Goal: Task Accomplishment & Management: Use online tool/utility

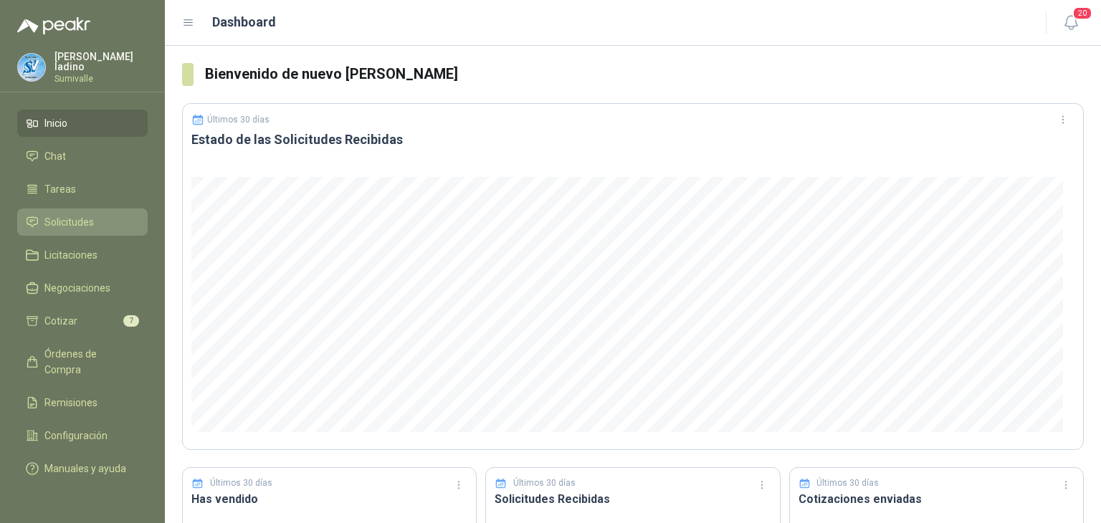
click at [40, 216] on li "Solicitudes" at bounding box center [82, 222] width 113 height 16
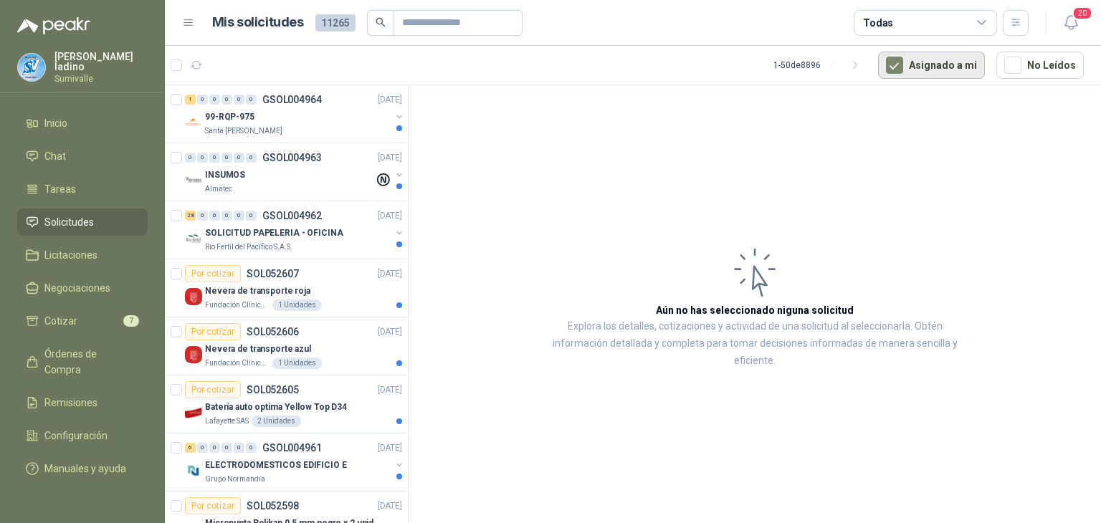
click at [947, 67] on button "Asignado a mi" at bounding box center [931, 65] width 107 height 27
click at [979, 18] on icon at bounding box center [981, 22] width 13 height 13
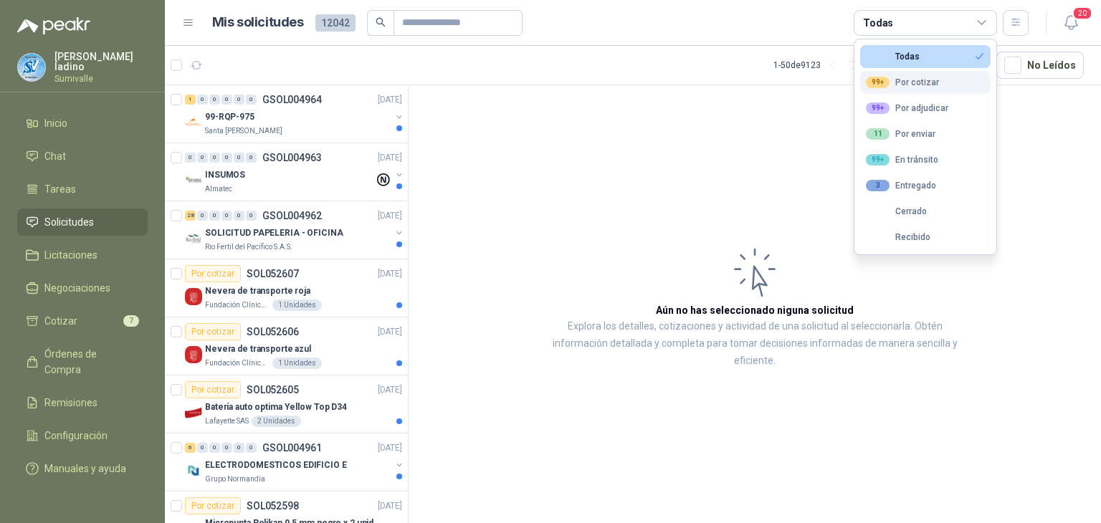
click at [948, 85] on button "99+ Por cotizar" at bounding box center [925, 82] width 130 height 23
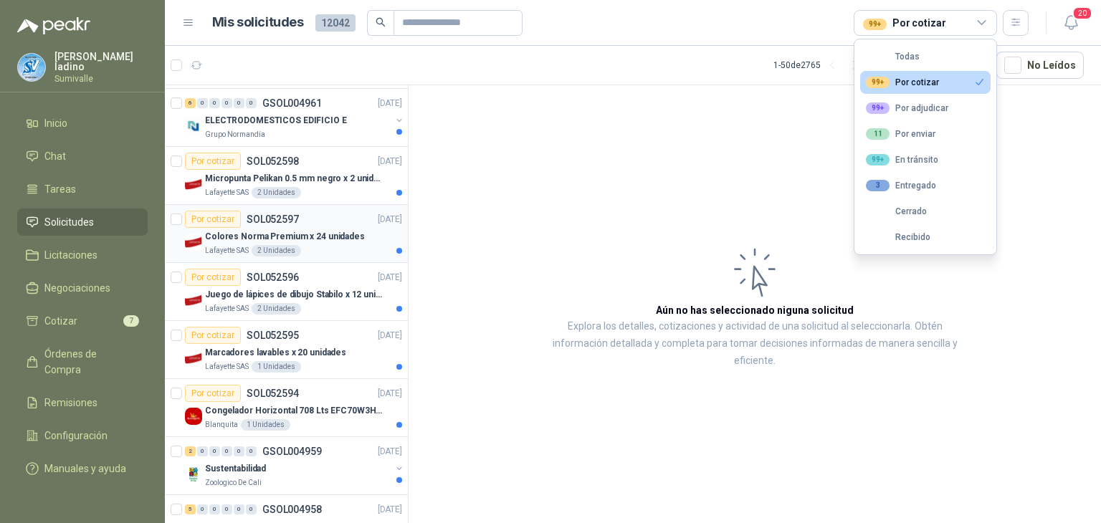
scroll to position [477, 0]
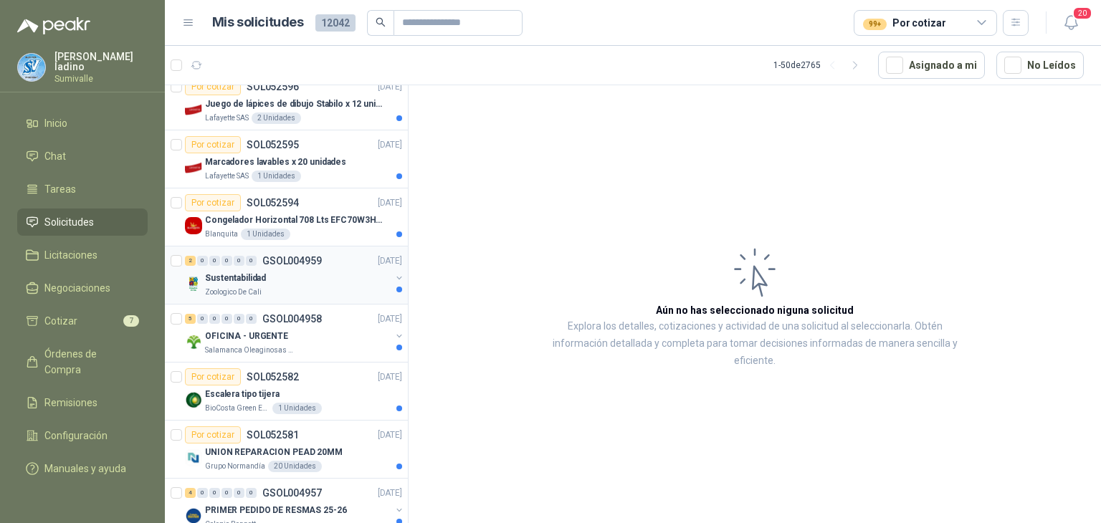
click at [320, 280] on div "Sustentabilidad" at bounding box center [298, 277] width 186 height 17
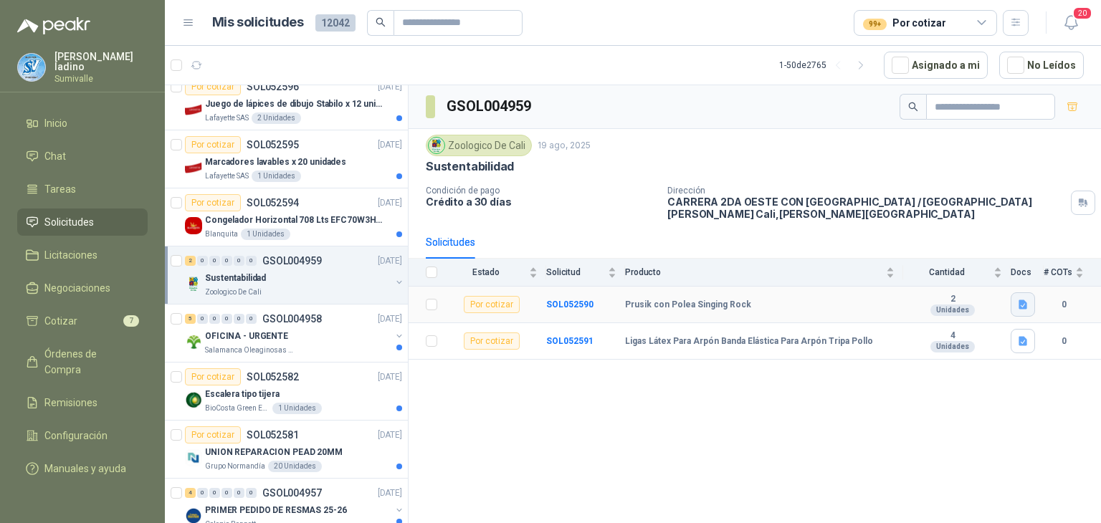
click at [1022, 300] on icon "button" at bounding box center [1022, 304] width 9 height 9
click at [1010, 275] on button "polea.png" at bounding box center [995, 271] width 60 height 15
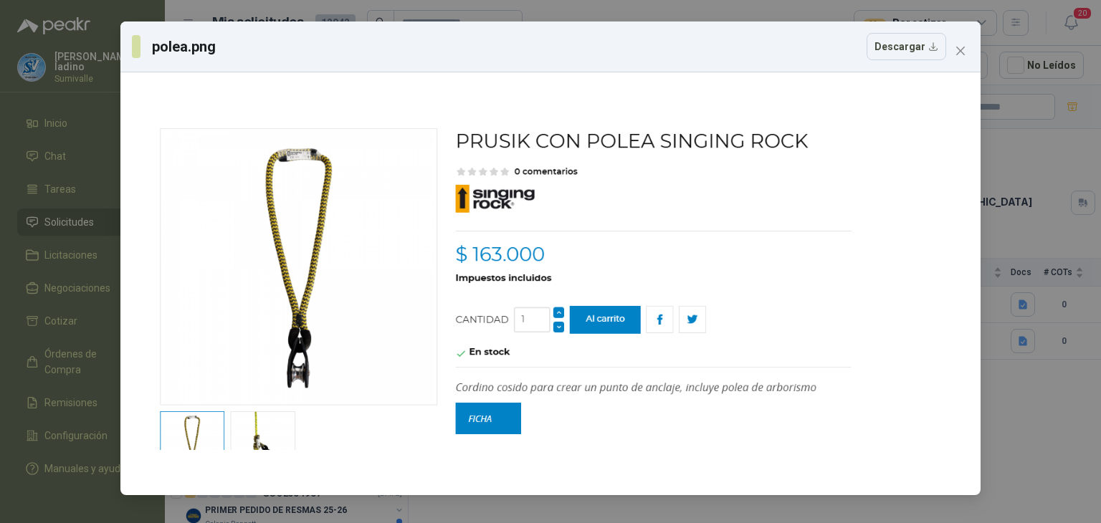
drag, startPoint x: 958, startPoint y: 49, endPoint x: 947, endPoint y: 49, distance: 10.7
click at [947, 49] on div "polea.png Descargar" at bounding box center [550, 258] width 860 height 474
click at [960, 52] on icon "close" at bounding box center [959, 50] width 11 height 11
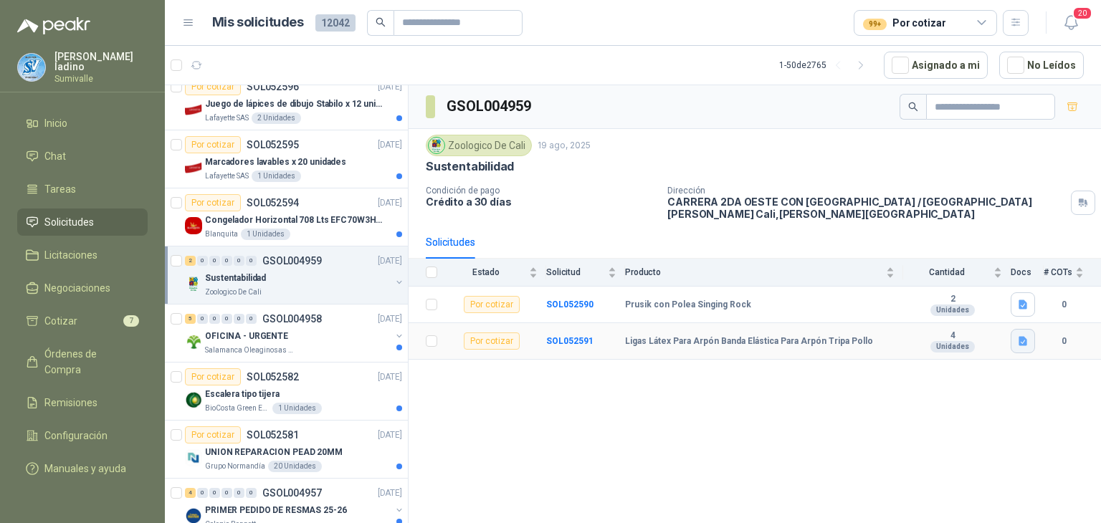
click at [1022, 339] on icon "button" at bounding box center [1022, 341] width 9 height 9
click at [1004, 313] on button "ligas.png" at bounding box center [997, 308] width 57 height 15
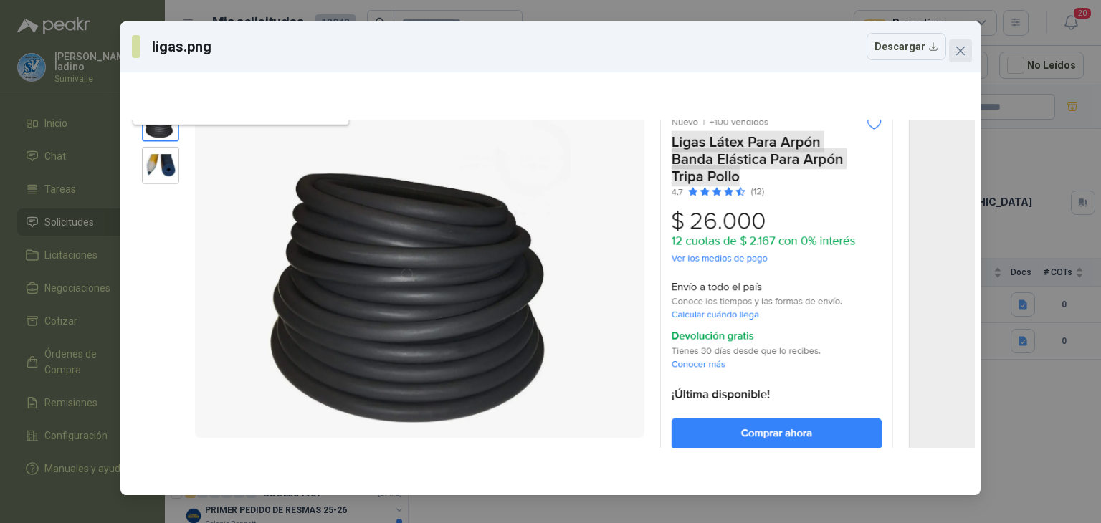
click at [964, 49] on icon "close" at bounding box center [959, 50] width 11 height 11
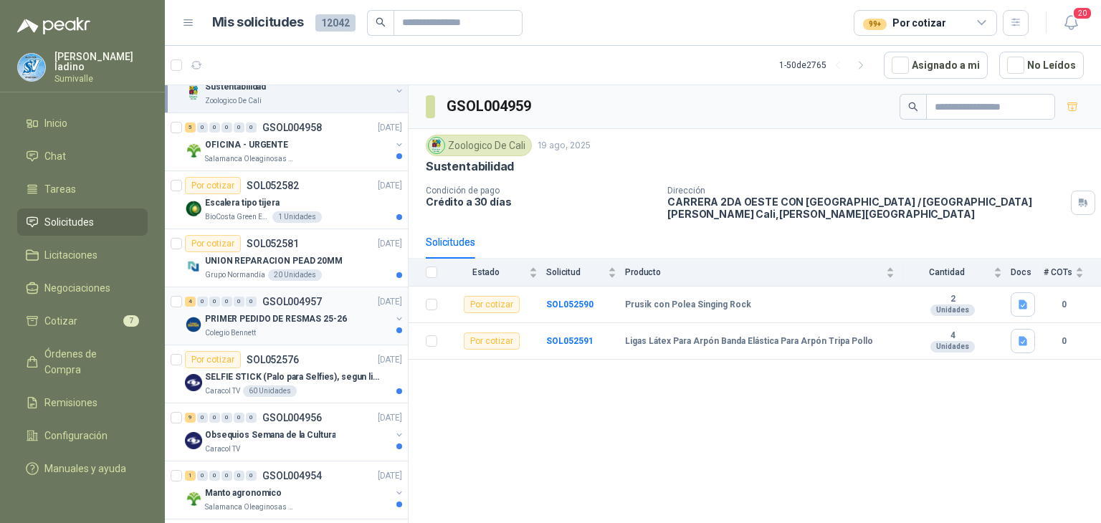
scroll to position [764, 0]
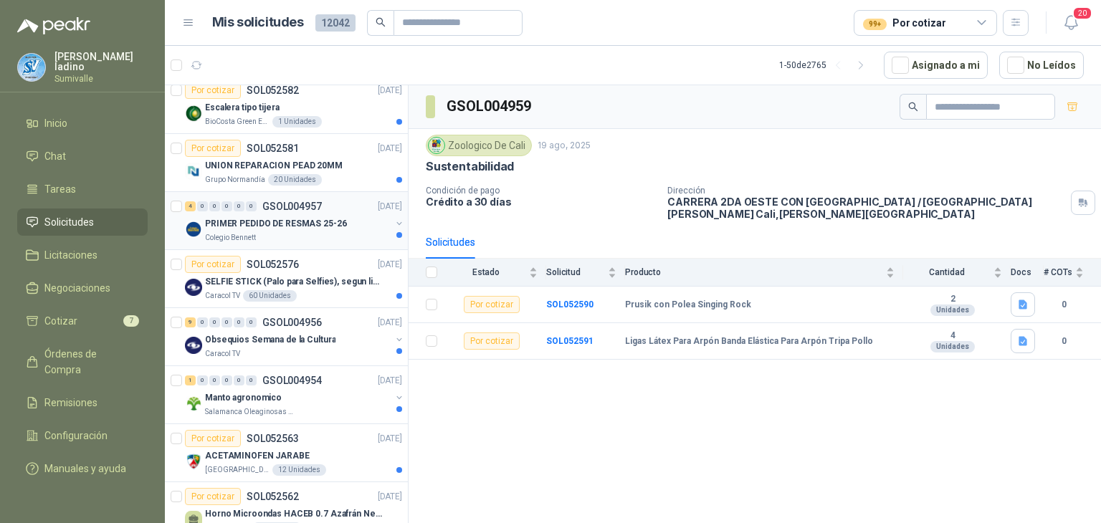
click at [299, 220] on p "PRIMER PEDIDO DE RESMAS 25-26" at bounding box center [276, 224] width 142 height 14
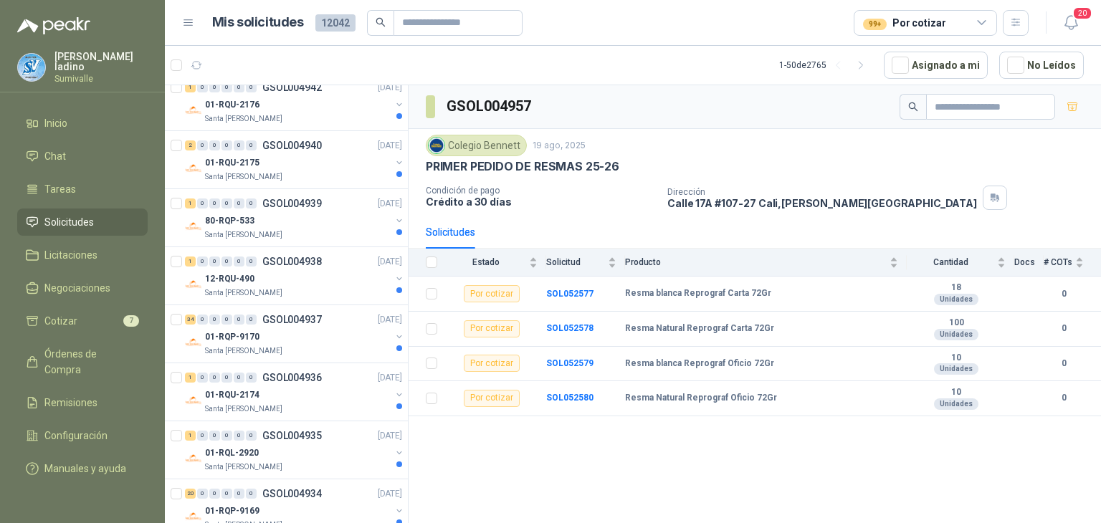
scroll to position [2472, 0]
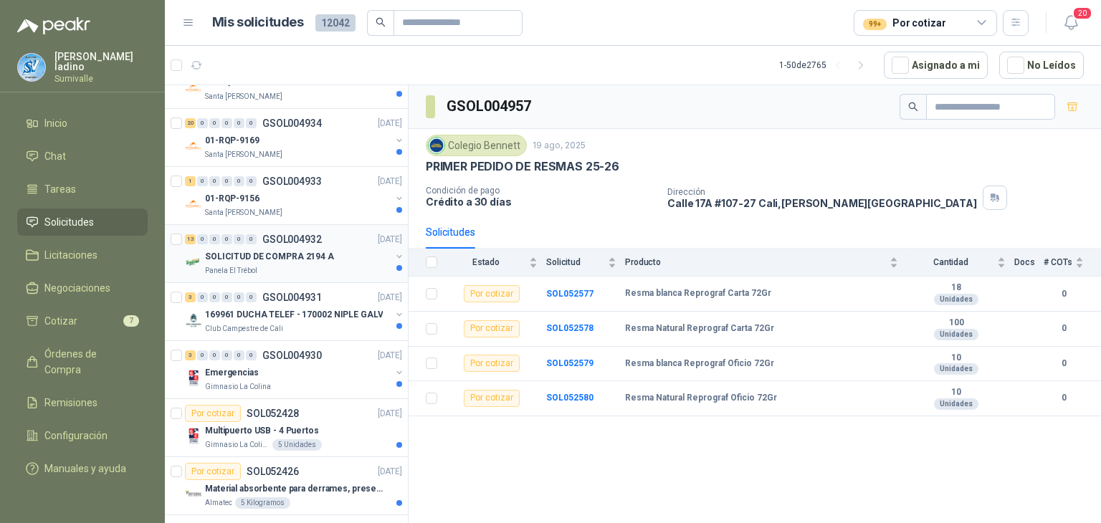
click at [350, 248] on div "SOLICITUD DE COMPRA 2194 A" at bounding box center [298, 256] width 186 height 17
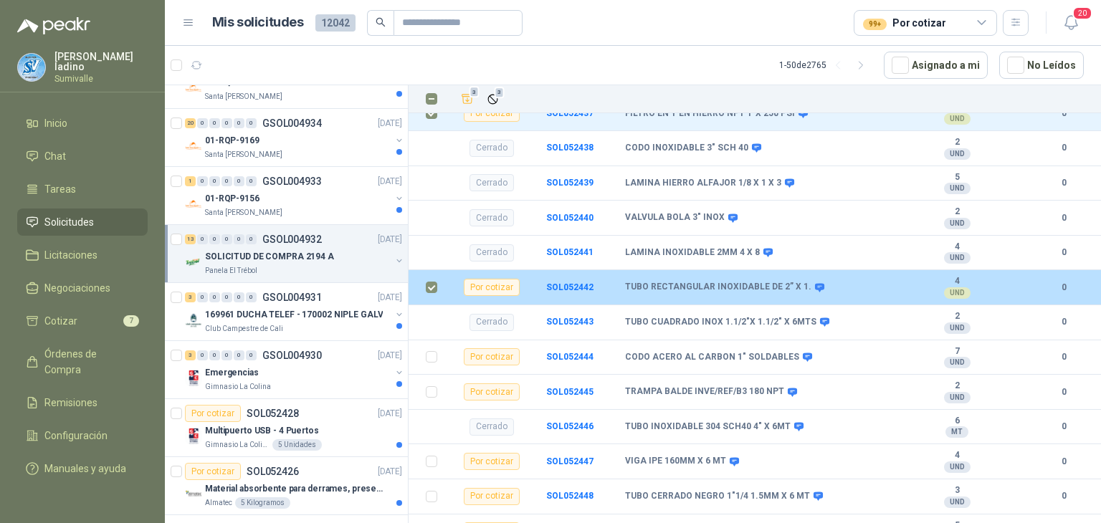
scroll to position [287, 0]
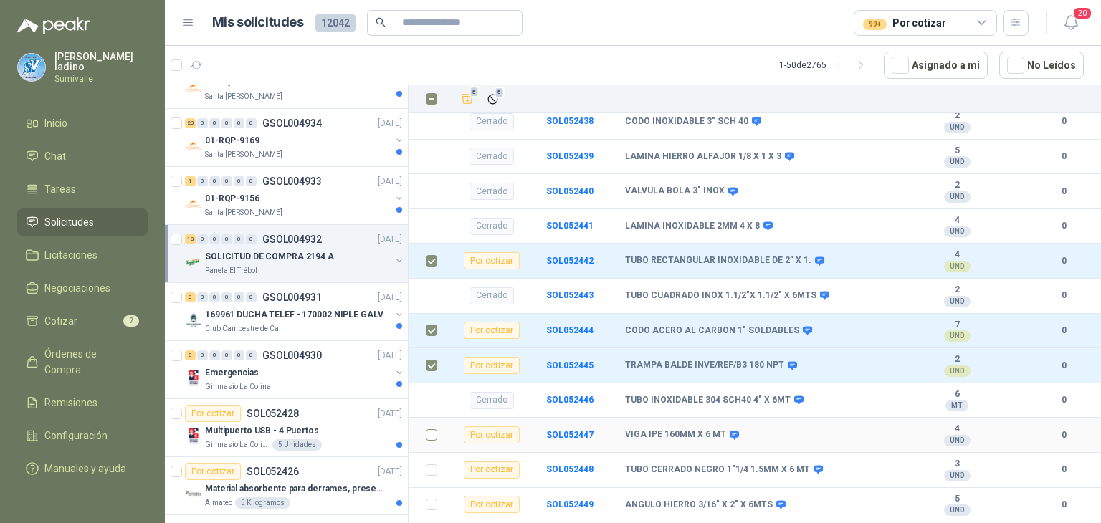
click at [439, 419] on td at bounding box center [426, 435] width 37 height 35
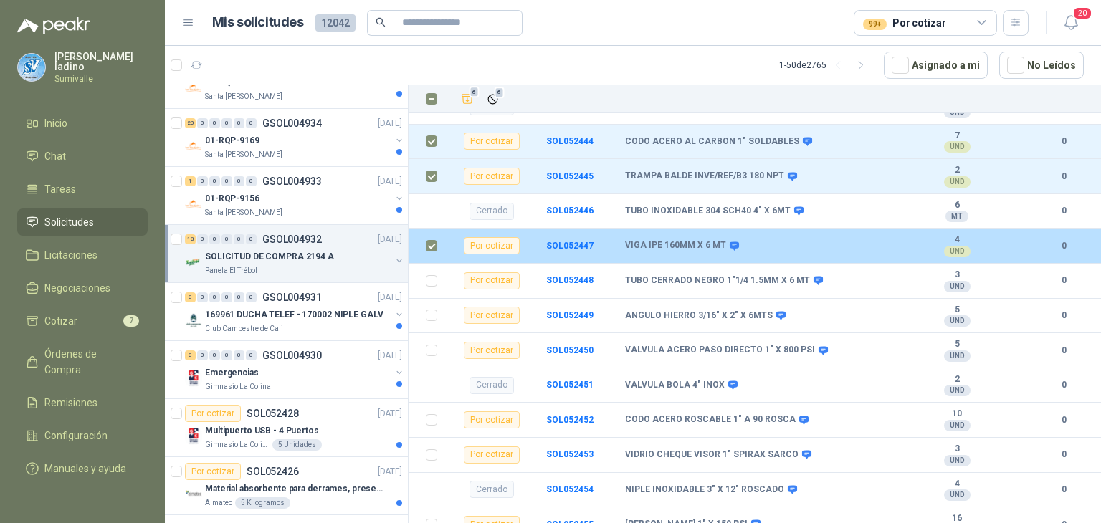
scroll to position [477, 0]
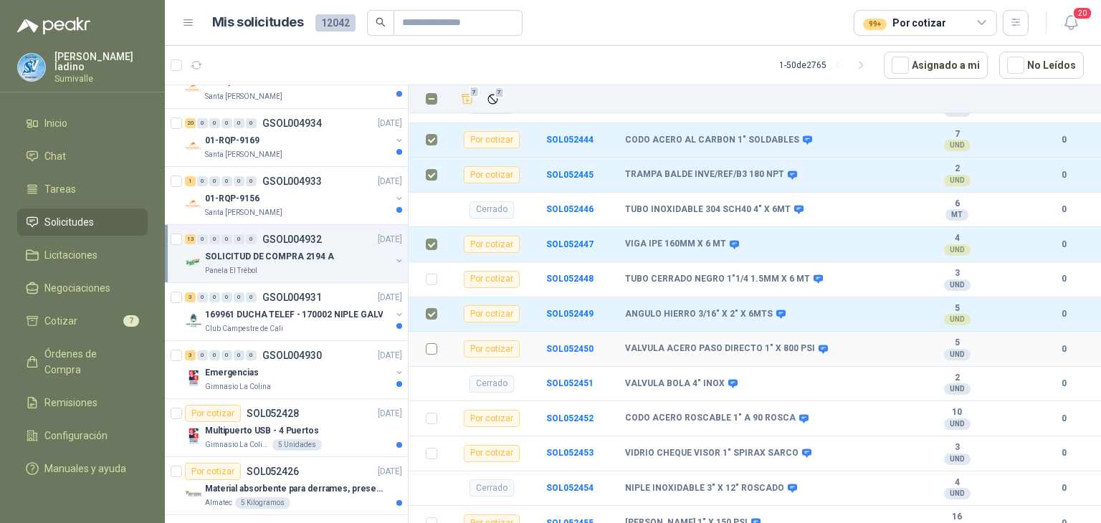
click at [439, 343] on td at bounding box center [426, 349] width 37 height 35
click at [423, 333] on td at bounding box center [426, 349] width 37 height 35
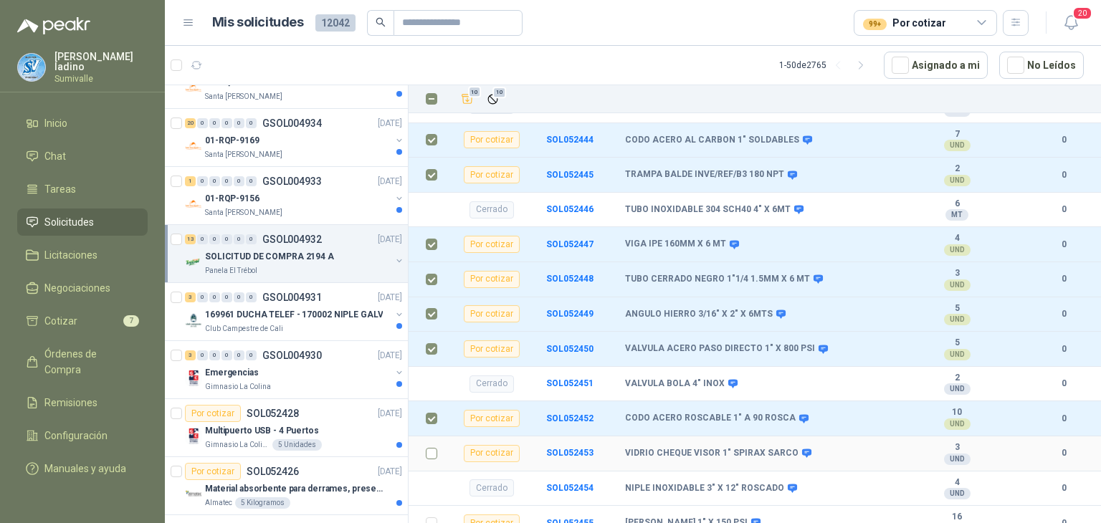
click at [431, 446] on label at bounding box center [431, 454] width 11 height 16
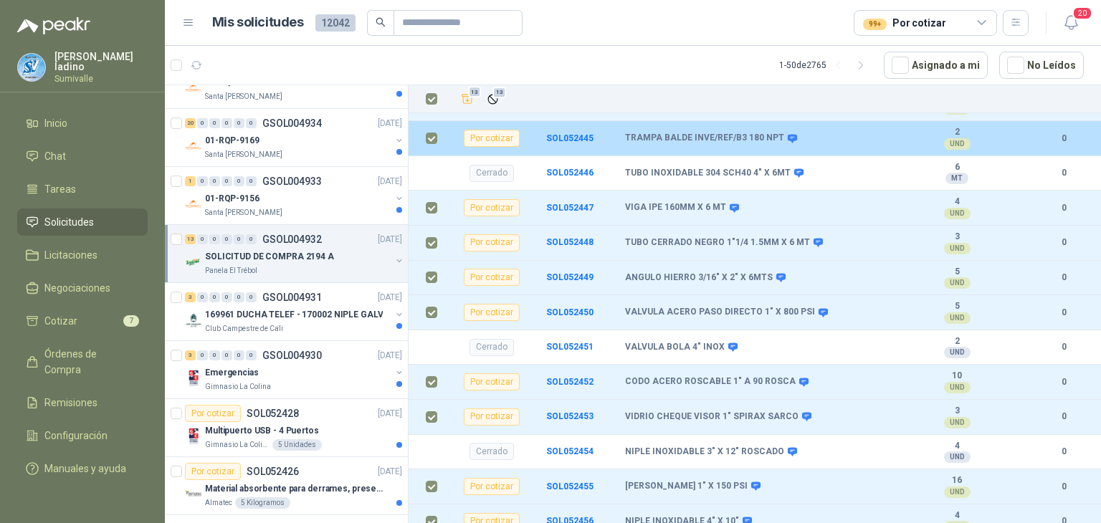
scroll to position [132, 0]
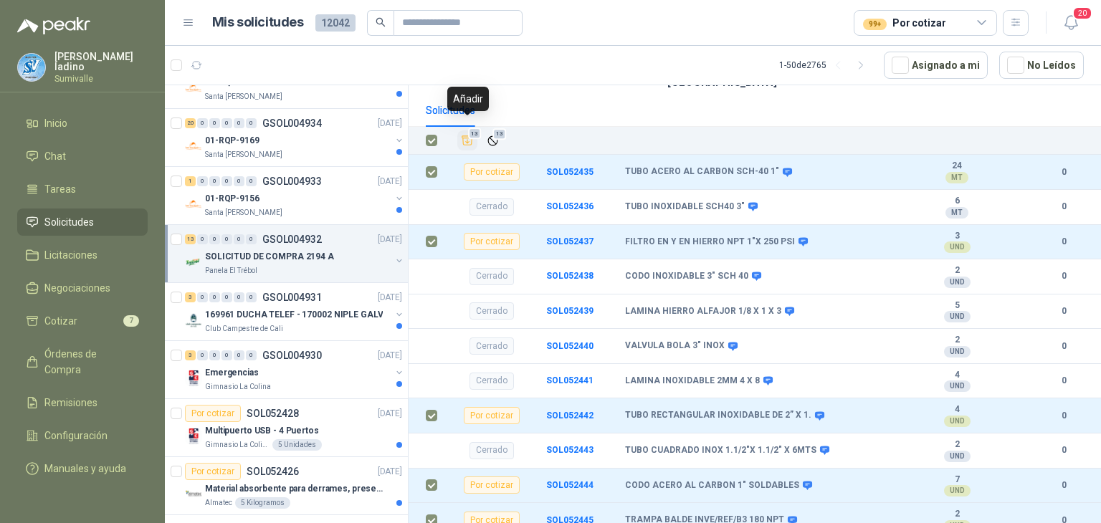
click at [465, 134] on icon "Añadir" at bounding box center [467, 140] width 13 height 13
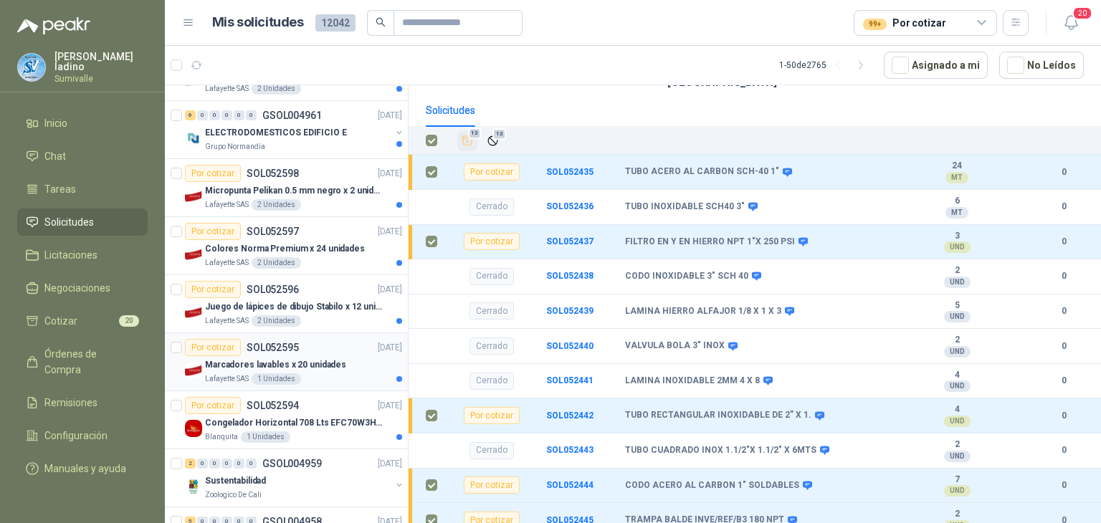
scroll to position [0, 0]
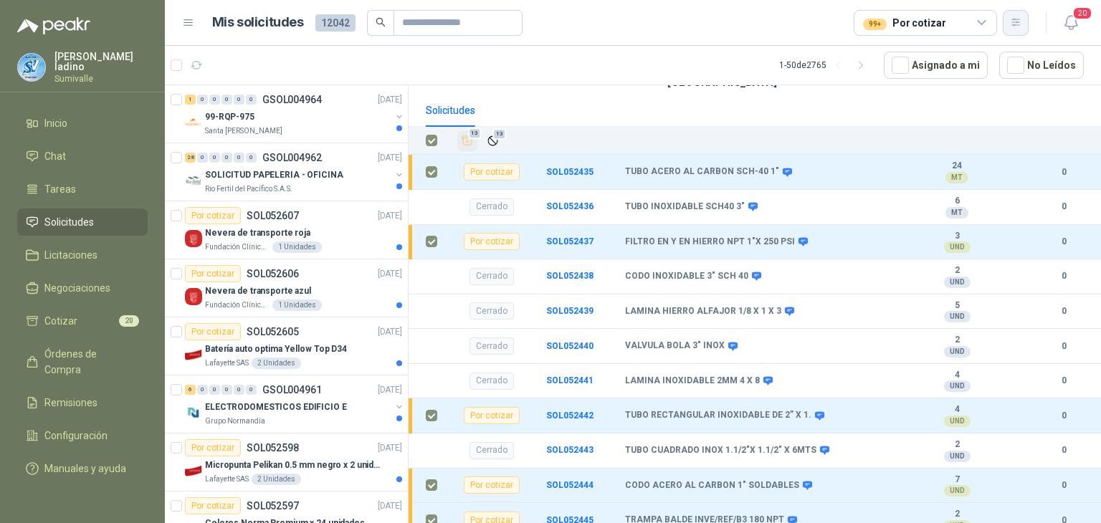
click at [1020, 24] on icon "button" at bounding box center [1016, 22] width 12 height 12
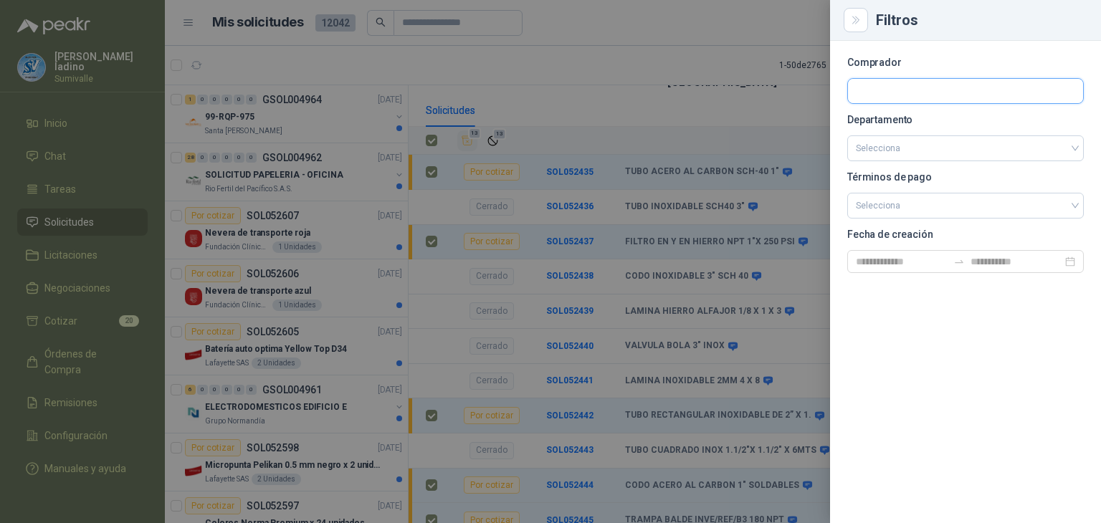
click at [908, 90] on input "text" at bounding box center [965, 91] width 235 height 24
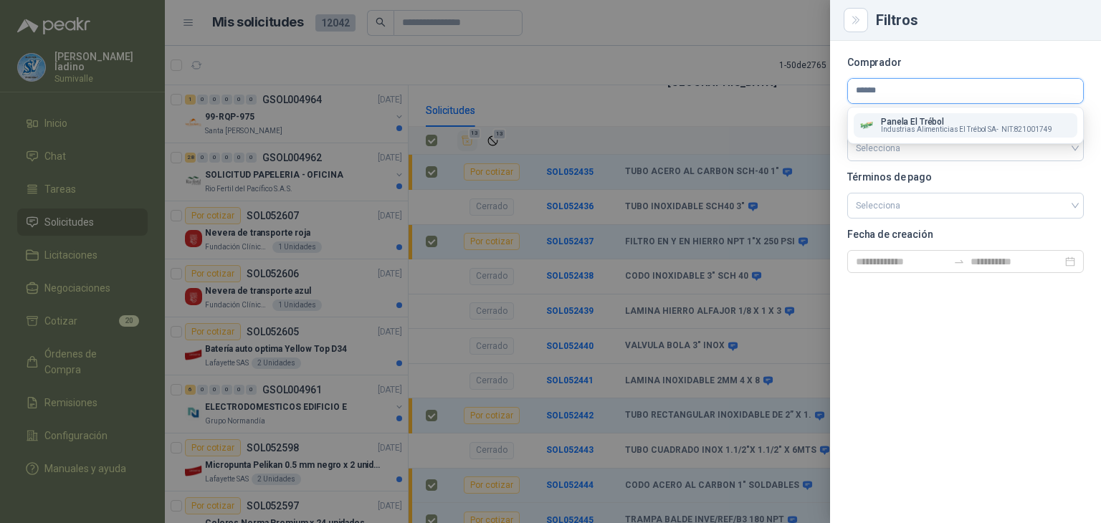
type input "******"
click at [917, 133] on span "Industrias Alimenticias El Trébol SA -" at bounding box center [940, 129] width 118 height 7
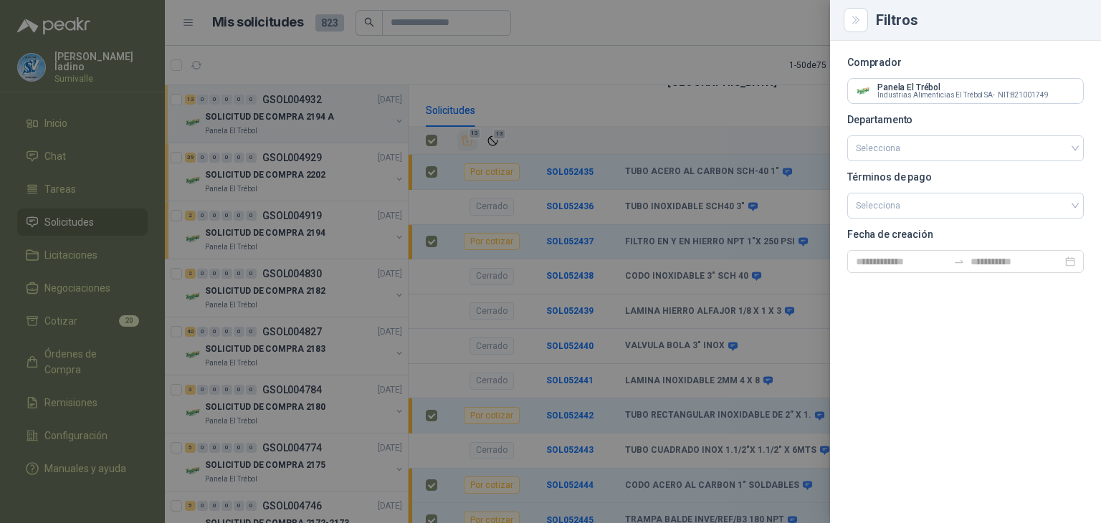
click at [728, 33] on div at bounding box center [550, 261] width 1101 height 523
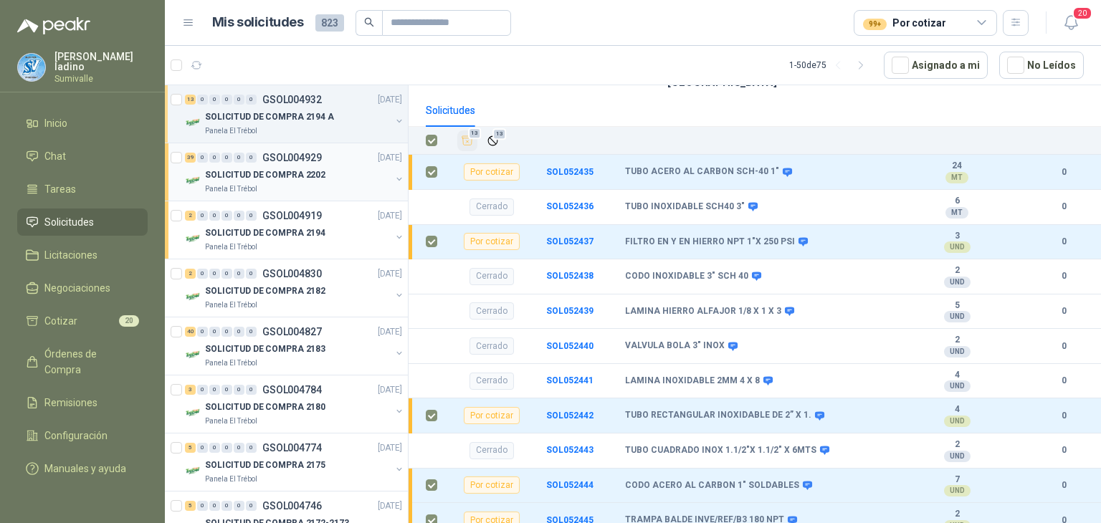
click at [311, 168] on p "SOLICITUD DE COMPRA 2202" at bounding box center [265, 175] width 120 height 14
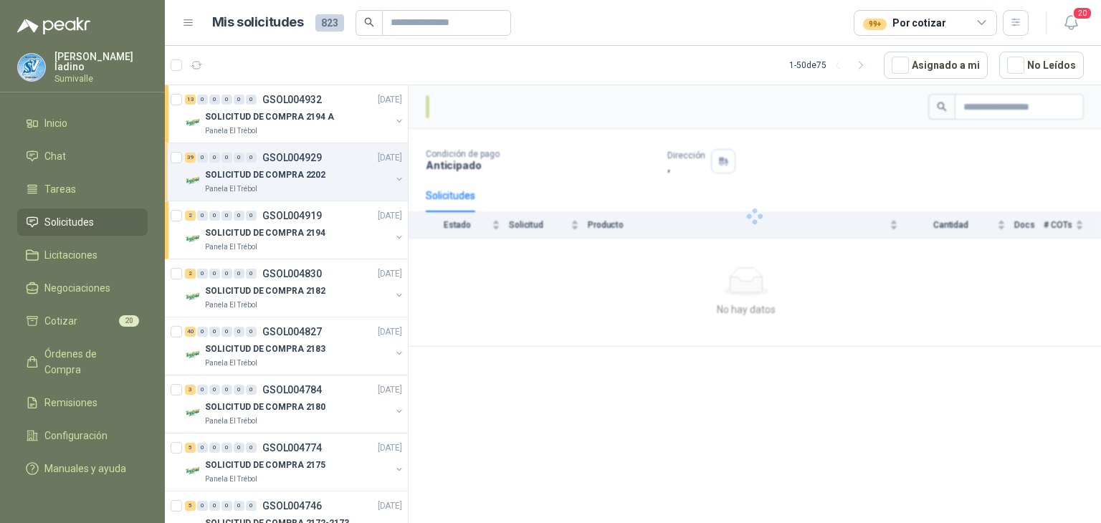
click at [288, 176] on p "SOLICITUD DE COMPRA 2202" at bounding box center [265, 175] width 120 height 14
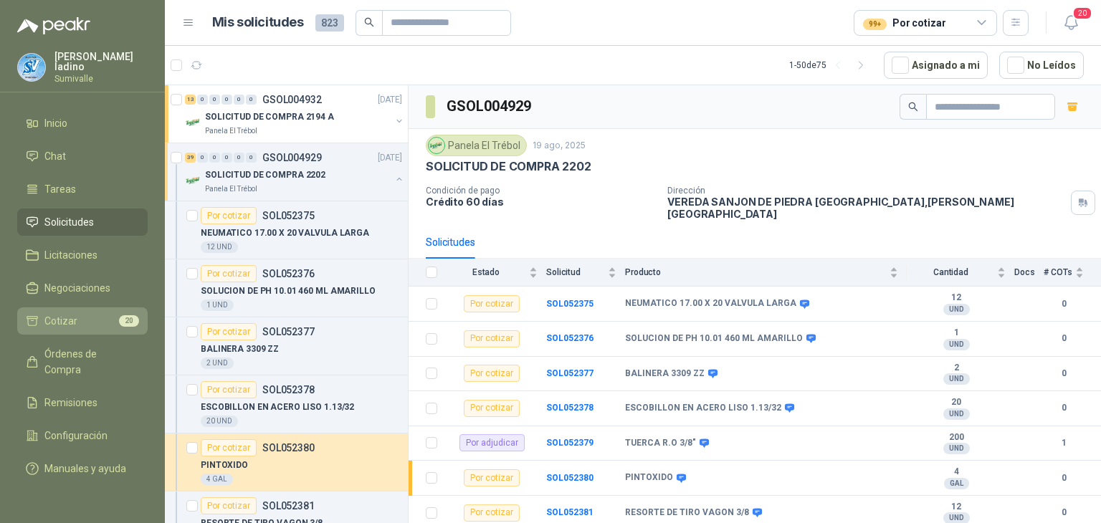
click at [114, 317] on li "Cotizar 20" at bounding box center [82, 321] width 113 height 16
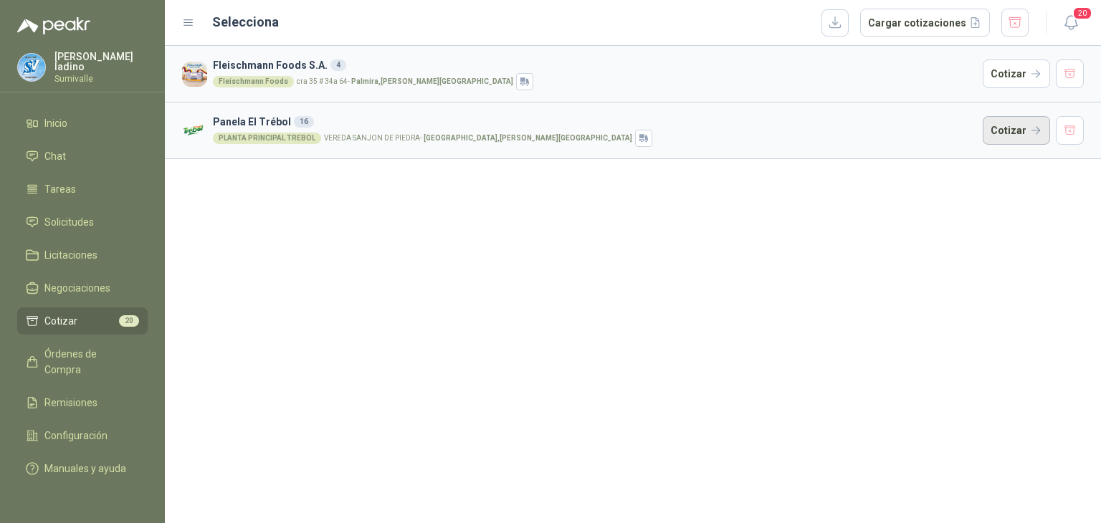
click at [1008, 133] on button "Cotizar" at bounding box center [1015, 130] width 67 height 29
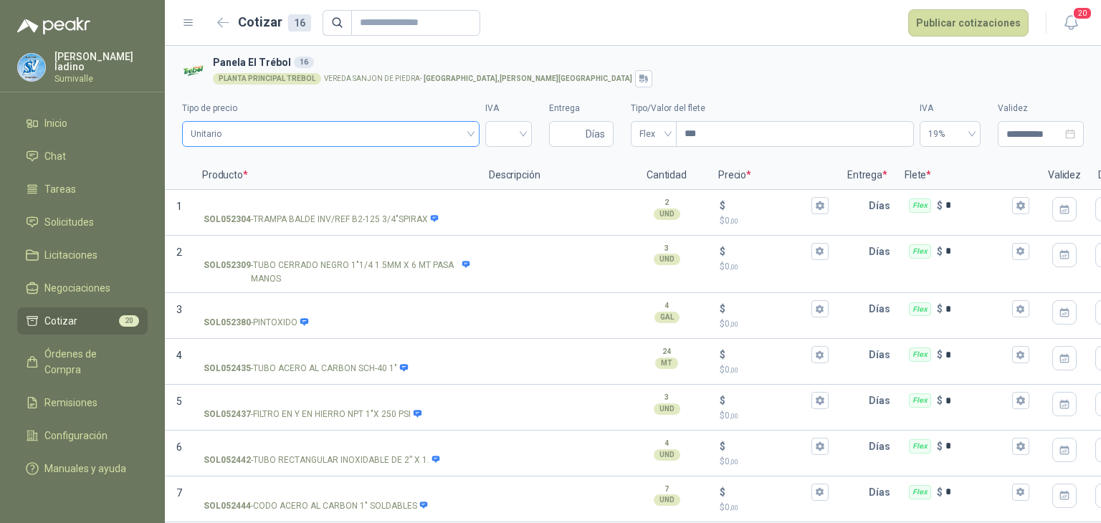
click at [407, 132] on span "Unitario" at bounding box center [331, 133] width 280 height 21
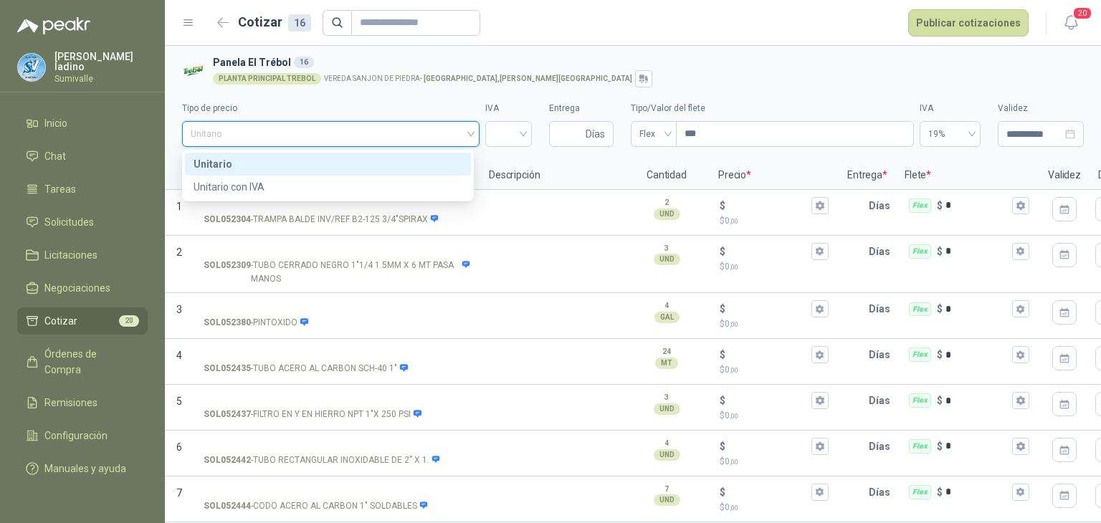
click at [407, 132] on span "Unitario" at bounding box center [331, 133] width 280 height 21
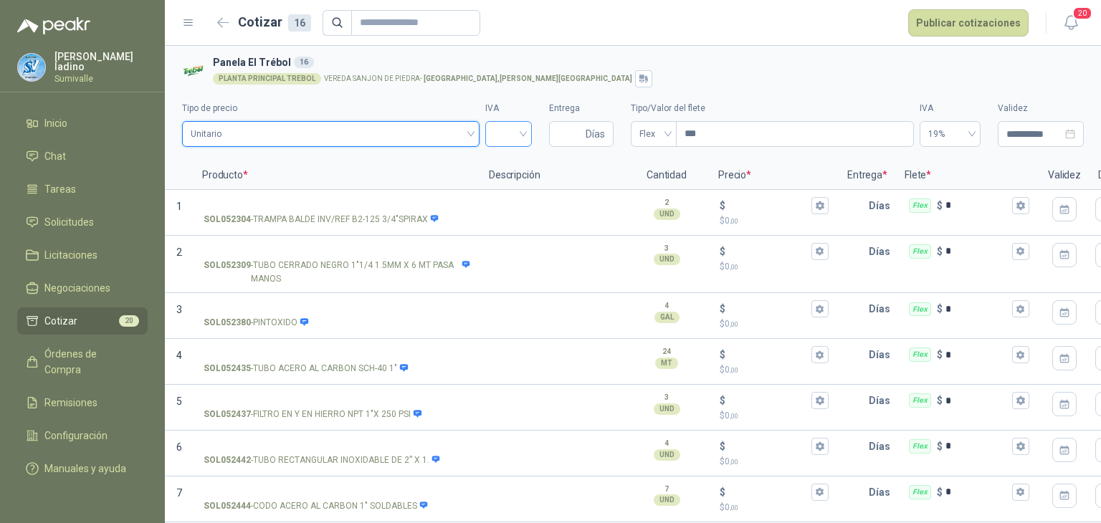
click at [503, 131] on input "search" at bounding box center [508, 132] width 29 height 21
click at [510, 161] on div "19%" at bounding box center [503, 164] width 24 height 16
click at [562, 135] on input "Entrega" at bounding box center [570, 134] width 25 height 24
type input "*"
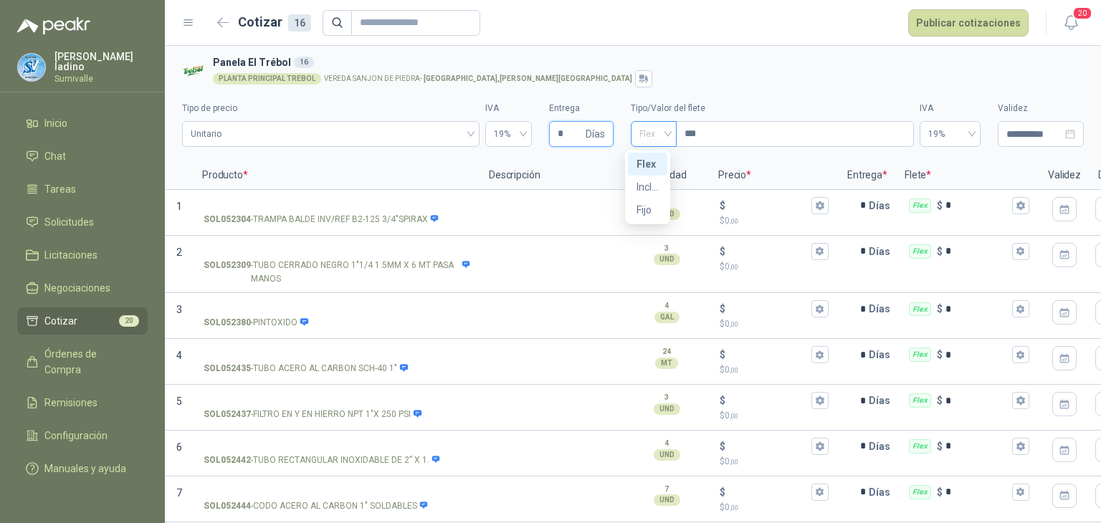
click at [647, 134] on span "Flex" at bounding box center [653, 133] width 29 height 21
click at [649, 186] on div "Incluido" at bounding box center [647, 187] width 22 height 16
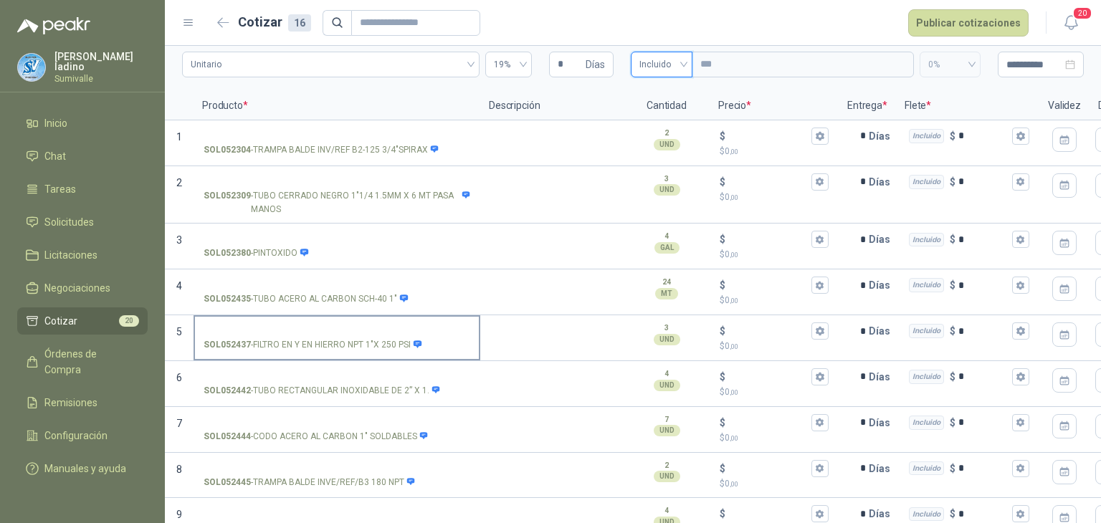
scroll to position [95, 0]
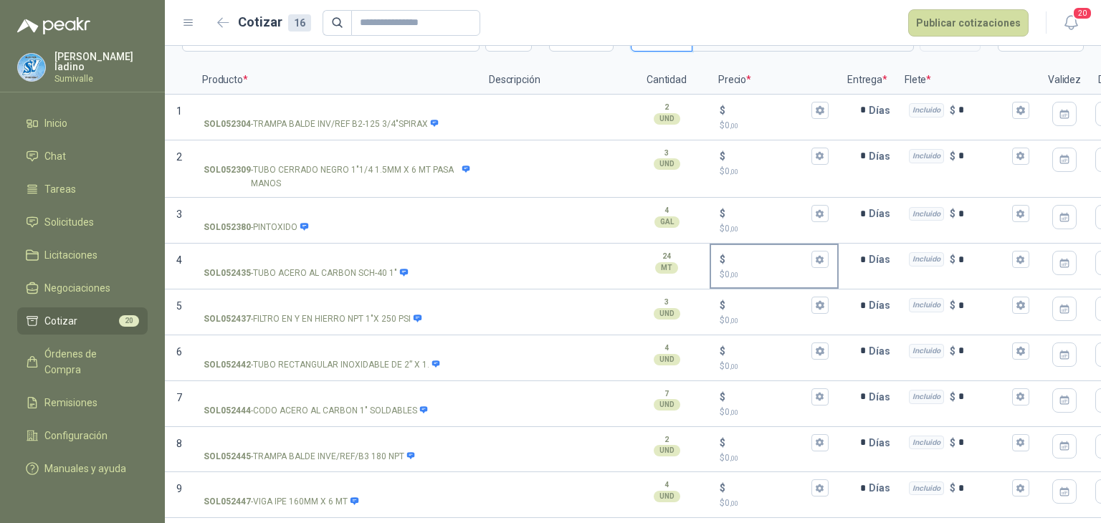
click at [790, 260] on input "$ $ 0 ,00" at bounding box center [768, 259] width 80 height 11
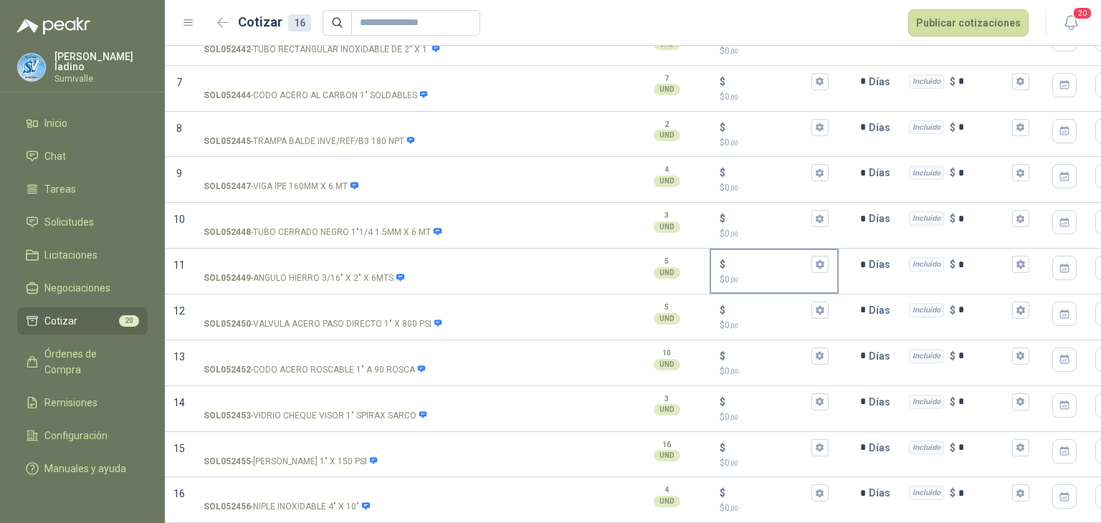
scroll to position [420, 0]
type input "******"
click at [767, 442] on input "$ $ 0 ,00" at bounding box center [768, 447] width 80 height 11
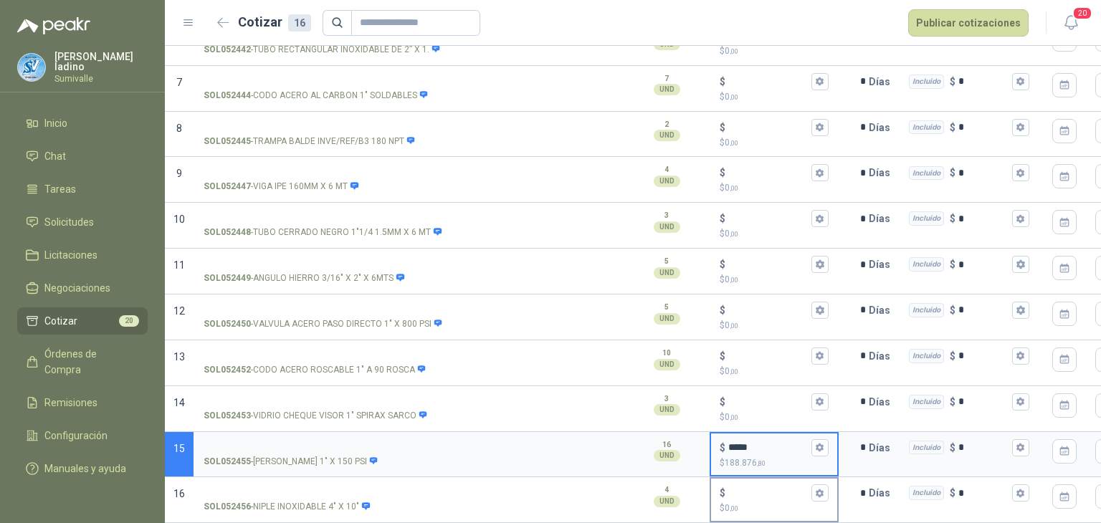
type input "*****"
click at [760, 488] on input "$ $ 0 ,00" at bounding box center [768, 493] width 80 height 11
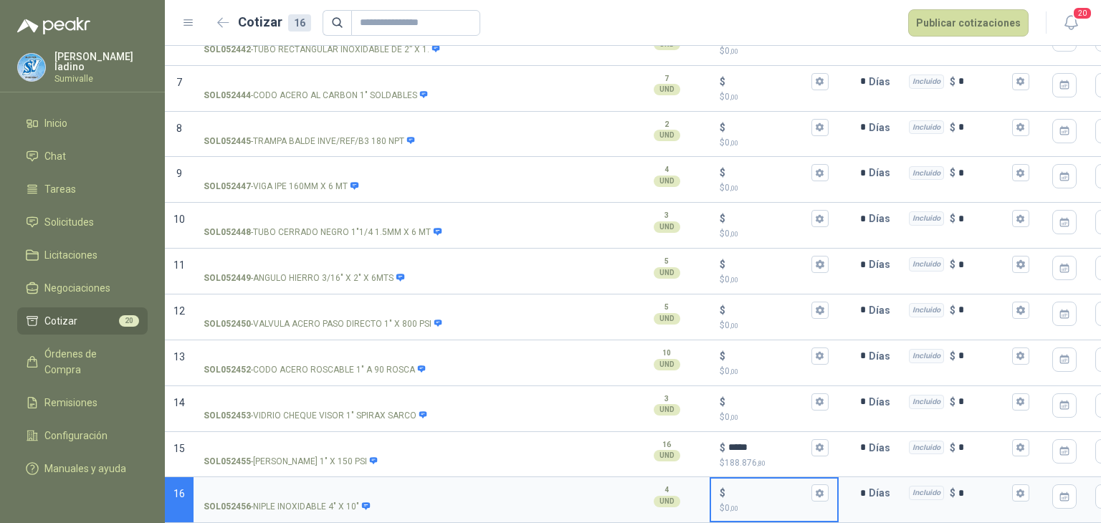
click at [760, 488] on input "$ $ 0 ,00" at bounding box center [768, 493] width 80 height 11
type input "*******"
click at [784, 396] on input "$ $ 0 ,00" at bounding box center [768, 401] width 80 height 11
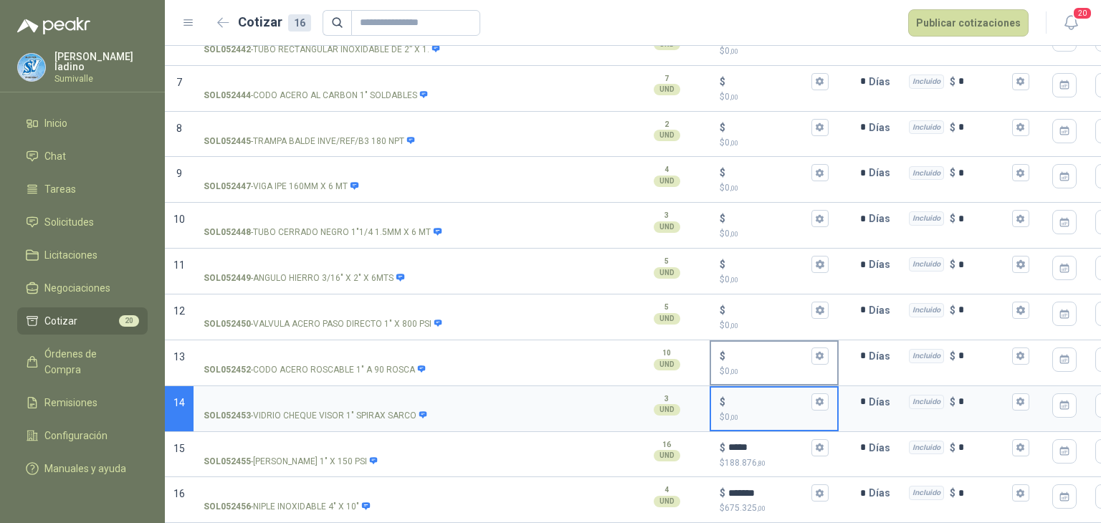
click at [738, 350] on input "$ $ 0 ,00" at bounding box center [768, 355] width 80 height 11
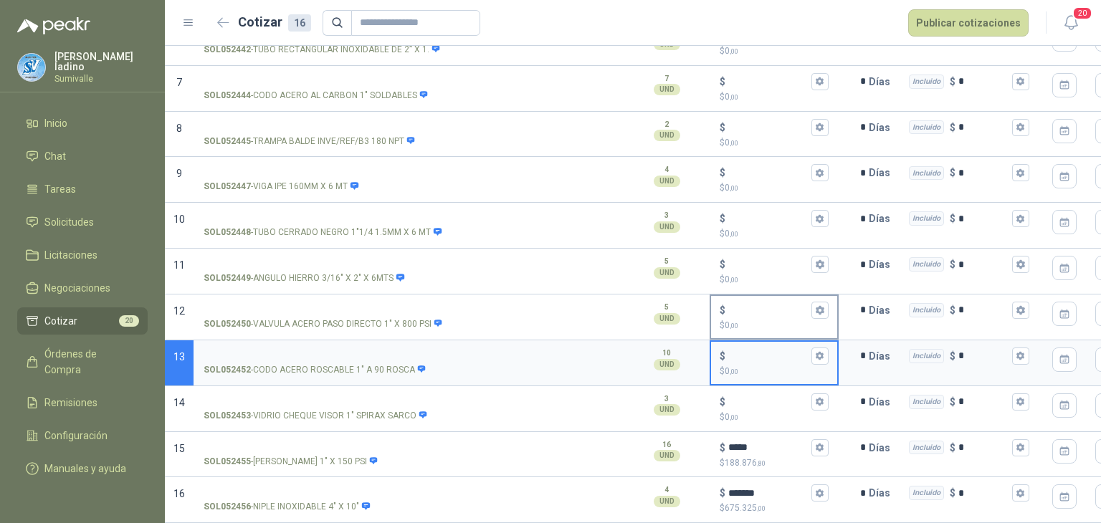
scroll to position [324, 0]
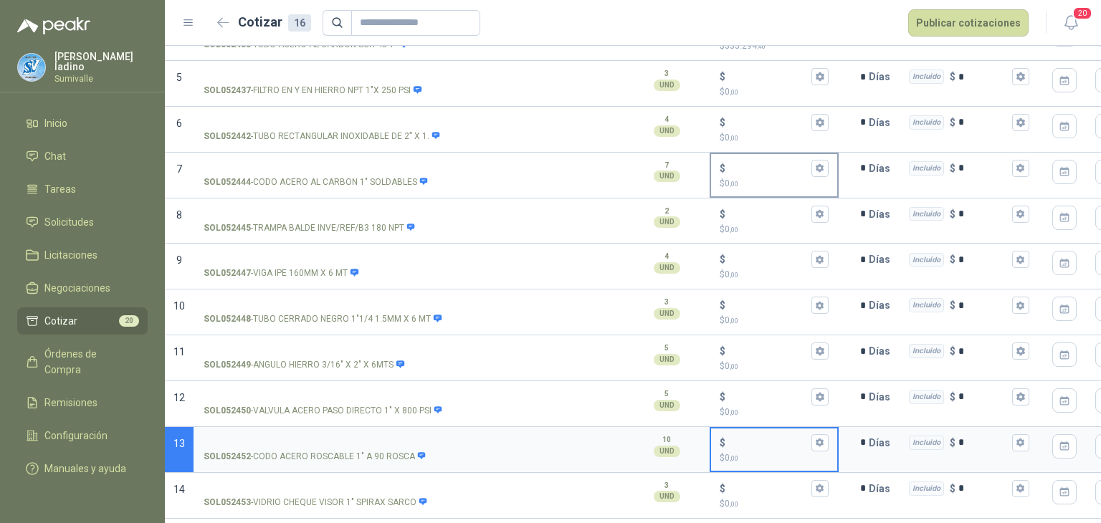
click at [758, 168] on input "$ $ 0 ,00" at bounding box center [768, 168] width 80 height 11
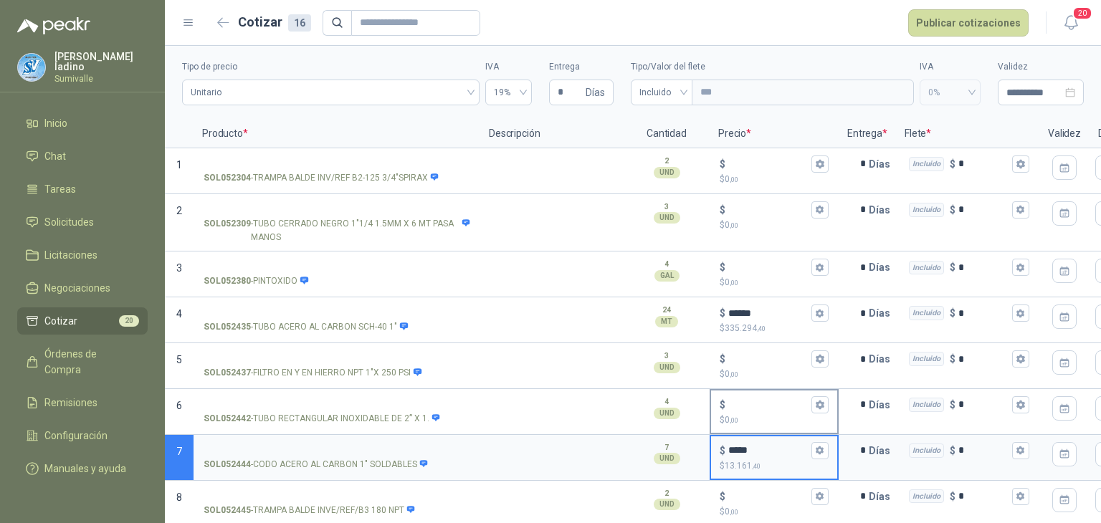
scroll to position [37, 0]
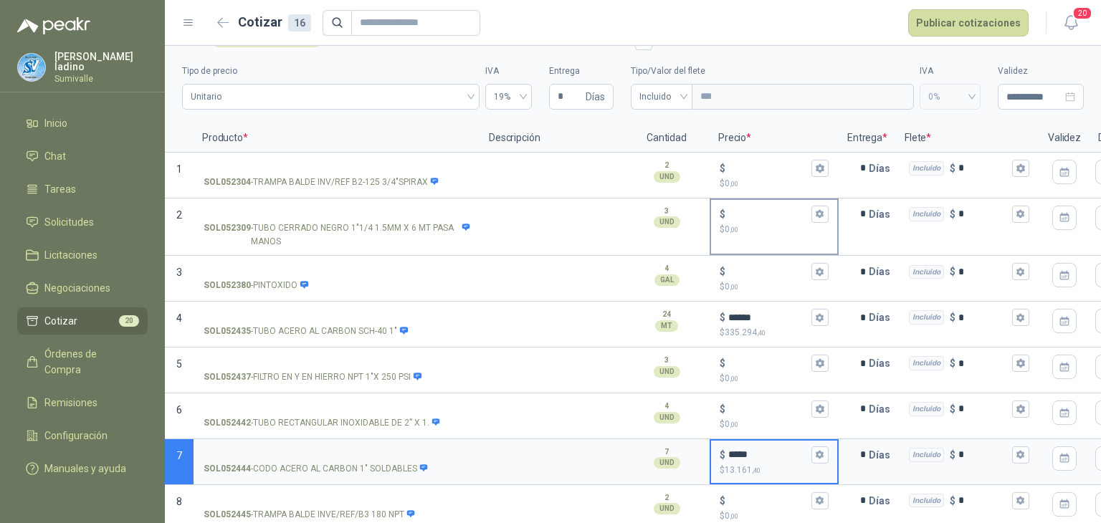
type input "*****"
click at [748, 219] on div "$" at bounding box center [773, 214] width 109 height 17
click at [748, 219] on input "$ $ 0 ,00" at bounding box center [768, 214] width 80 height 11
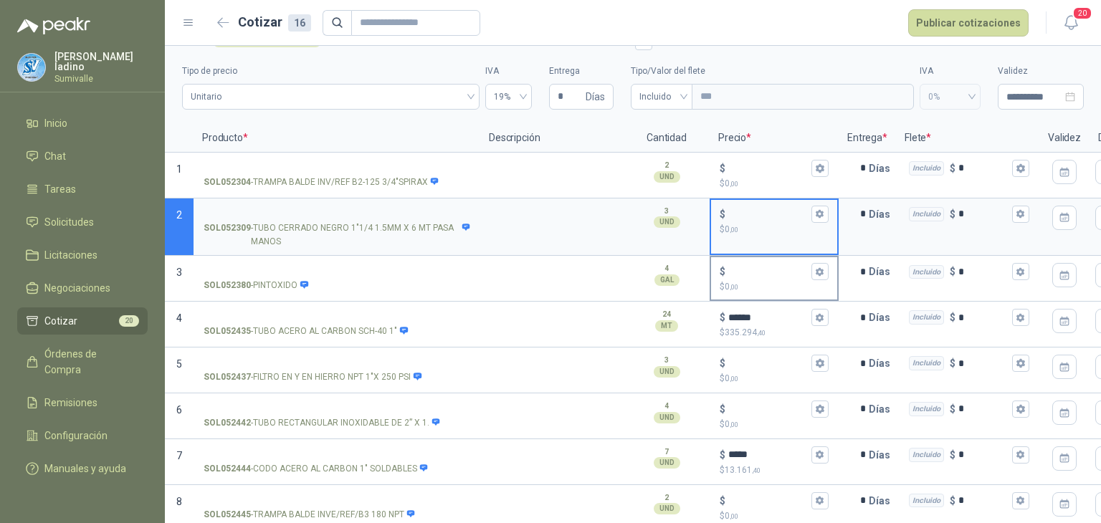
click at [758, 276] on input "$ $ 0 ,00" at bounding box center [768, 272] width 80 height 11
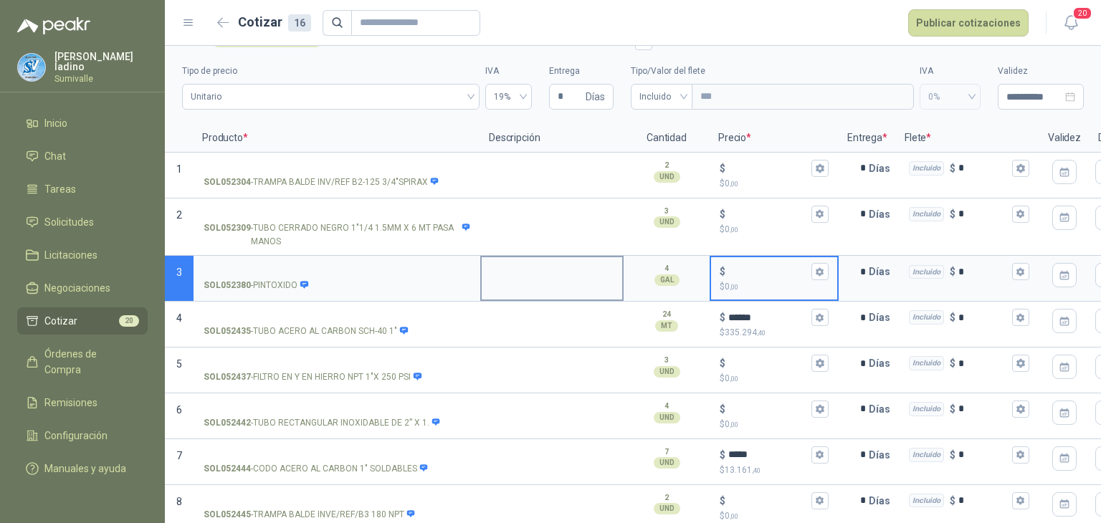
drag, startPoint x: 742, startPoint y: 358, endPoint x: 603, endPoint y: 292, distance: 154.5
click at [742, 358] on input "$ $ 0 ,00" at bounding box center [768, 363] width 80 height 11
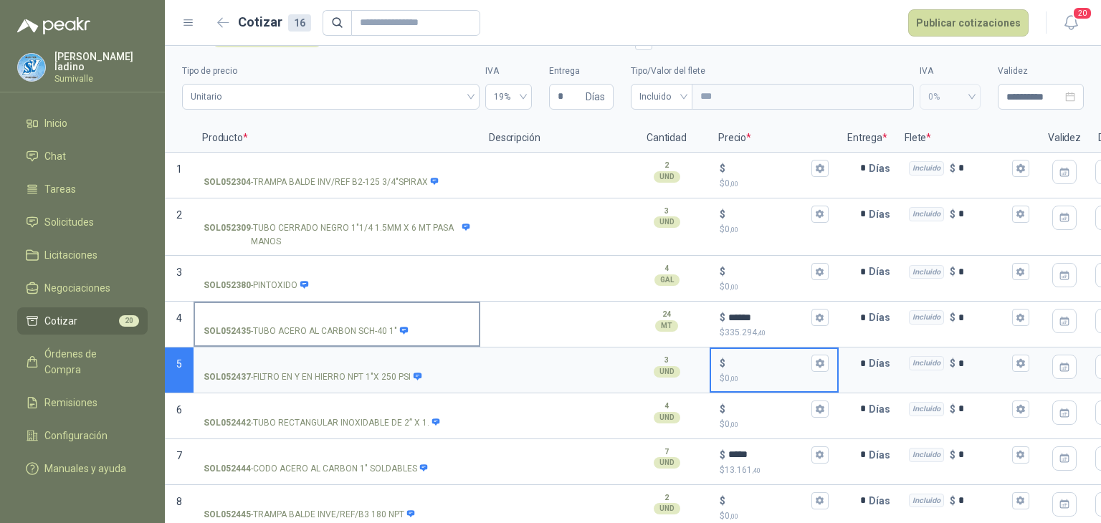
click at [421, 312] on input "SOL052435 - TUBO ACERO AL CARBON SCH-40 1"" at bounding box center [337, 317] width 267 height 11
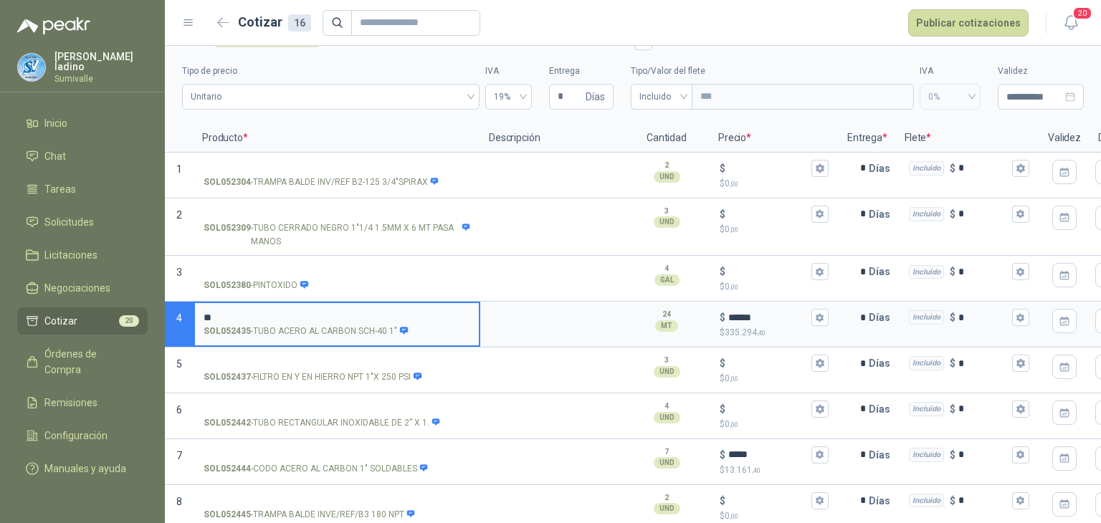
type input "*"
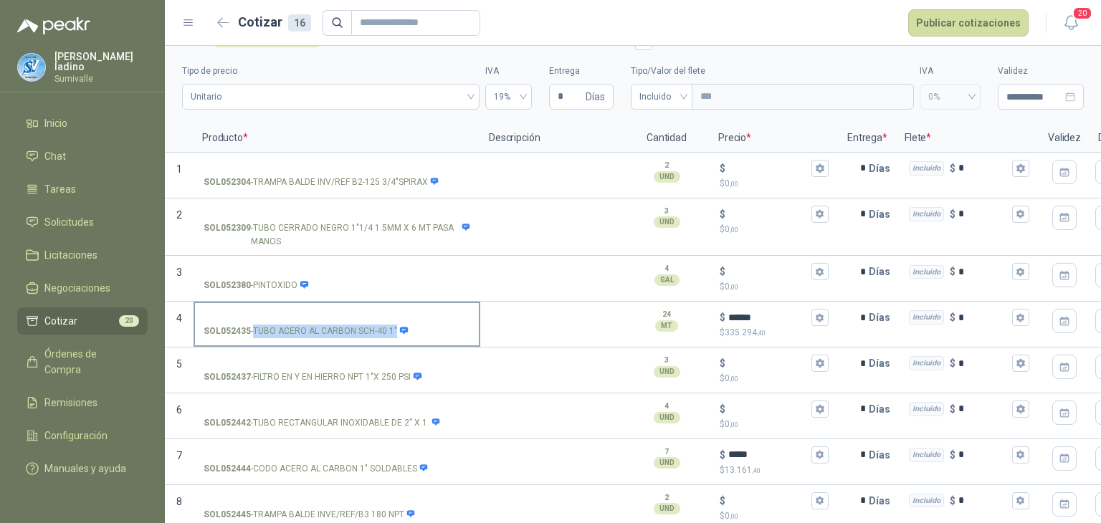
drag, startPoint x: 255, startPoint y: 330, endPoint x: 395, endPoint y: 344, distance: 140.4
click at [395, 344] on div "SOL052435 - TUBO ACERO AL CARBON SCH-40 1"" at bounding box center [336, 325] width 287 height 46
copy div "TUBO ACERO AL CARBON SCH-40 1""
click at [353, 309] on label "SOL052435 - TUBO ACERO AL CARBON SCH-40 1"" at bounding box center [337, 323] width 284 height 41
click at [353, 312] on input "SOL052435 - TUBO ACERO AL CARBON SCH-40 1"" at bounding box center [337, 317] width 267 height 11
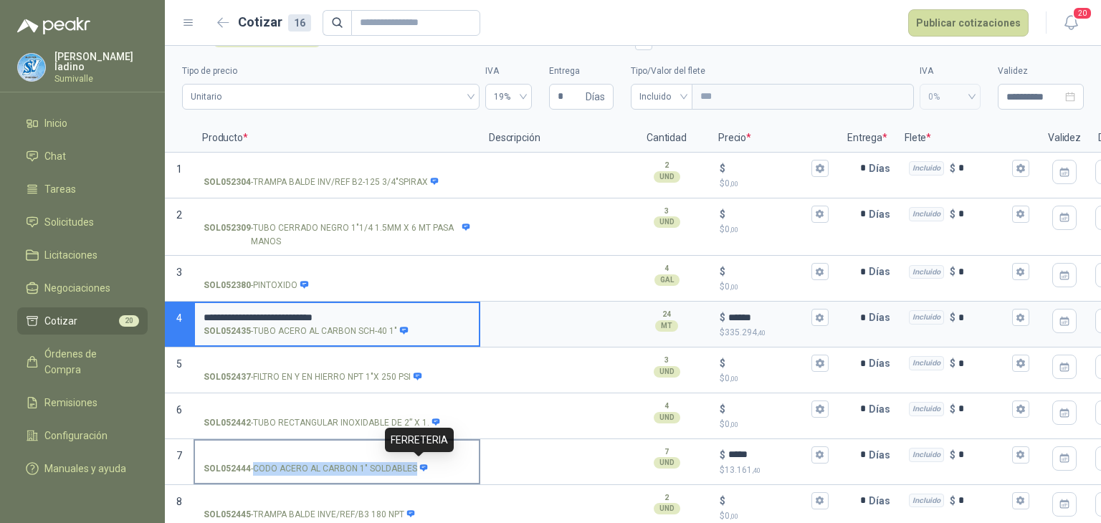
drag, startPoint x: 255, startPoint y: 464, endPoint x: 416, endPoint y: 461, distance: 161.2
click at [416, 462] on p "SOL052444 - CODO ACERO AL CARBON 1" SOLDABLES" at bounding box center [316, 469] width 225 height 14
copy div "CODO ACERO AL CARBON 1" SOLDABLES"
click at [327, 456] on input "SOL052444 - CODO ACERO AL CARBON 1" SOLDABLES" at bounding box center [337, 455] width 267 height 11
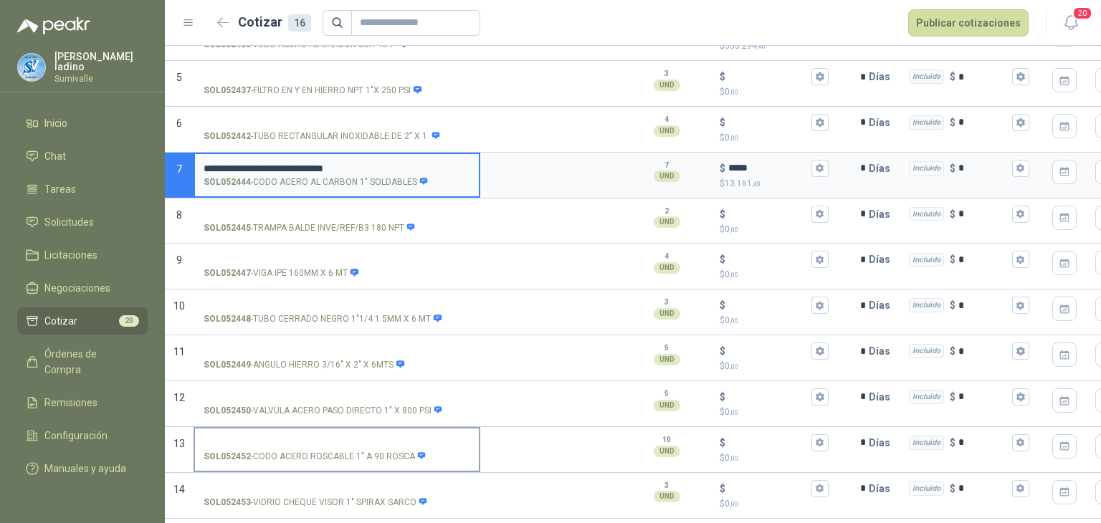
scroll to position [420, 0]
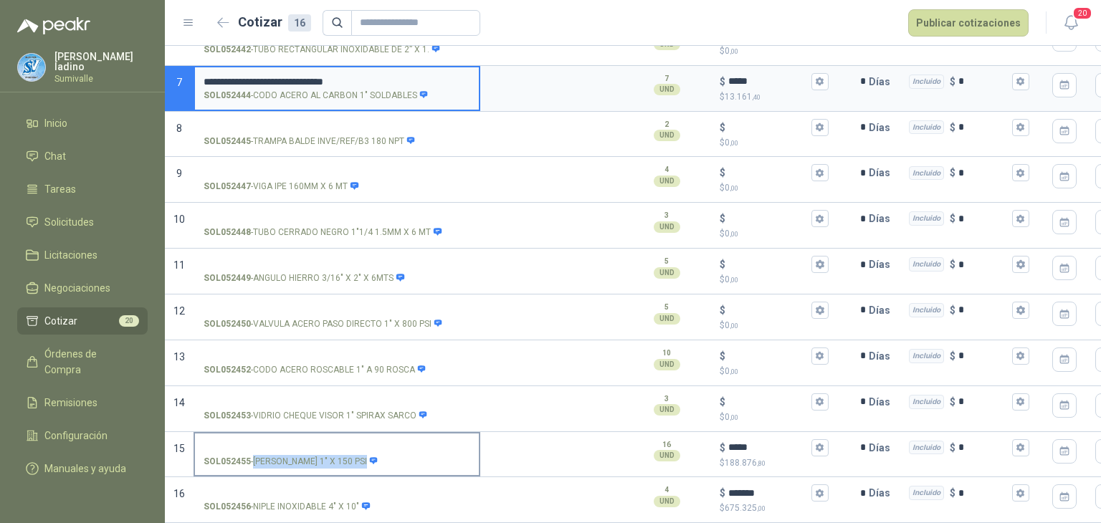
drag, startPoint x: 252, startPoint y: 448, endPoint x: 386, endPoint y: 456, distance: 133.6
click at [386, 456] on div "SOL052455 - [PERSON_NAME] 1" X 150 PSI" at bounding box center [337, 462] width 267 height 14
copy div "[PERSON_NAME] 1" X 150 PSI"
click at [300, 443] on input "SOL052455 - [PERSON_NAME] 1" X 150 PSI" at bounding box center [337, 448] width 267 height 11
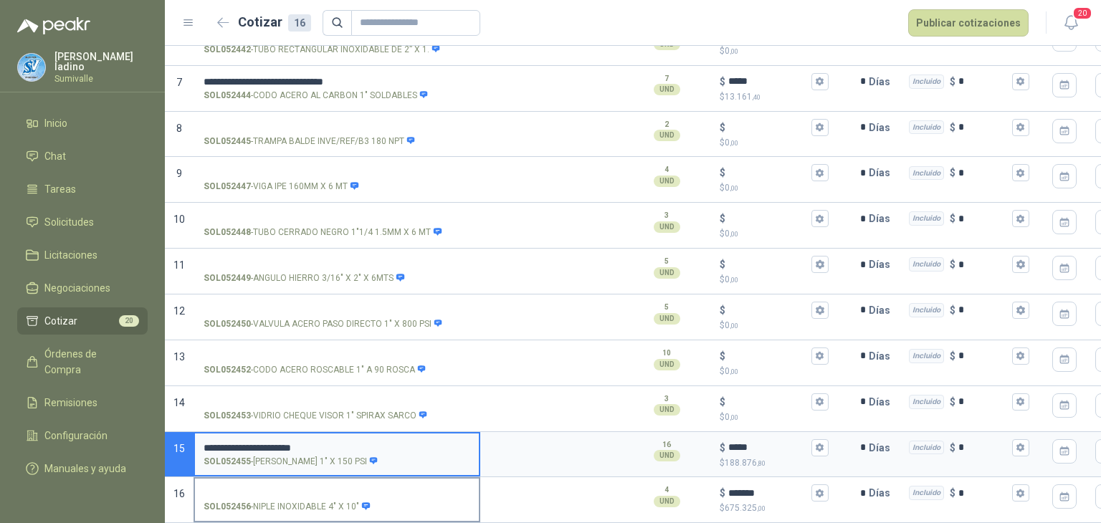
drag, startPoint x: 252, startPoint y: 491, endPoint x: 408, endPoint y: 495, distance: 155.6
click at [408, 500] on div "SOL052456 - NIPLE INOXIDABLE 4" X 10"" at bounding box center [337, 507] width 267 height 14
copy div "NIPLE INOXIDABLE 4" X 10""
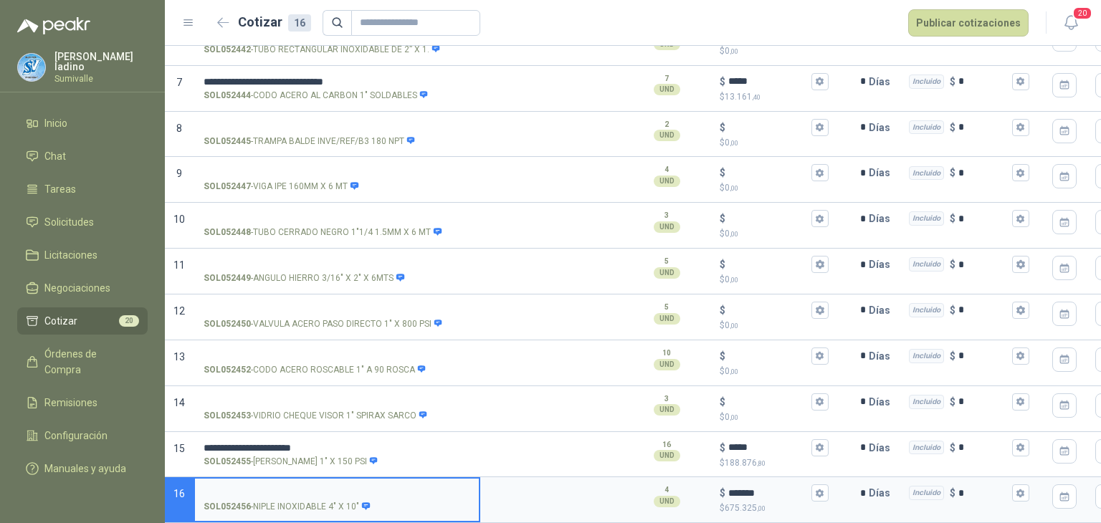
click at [338, 488] on input "SOL052456 - NIPLE INOXIDABLE 4" X 10"" at bounding box center [337, 493] width 267 height 11
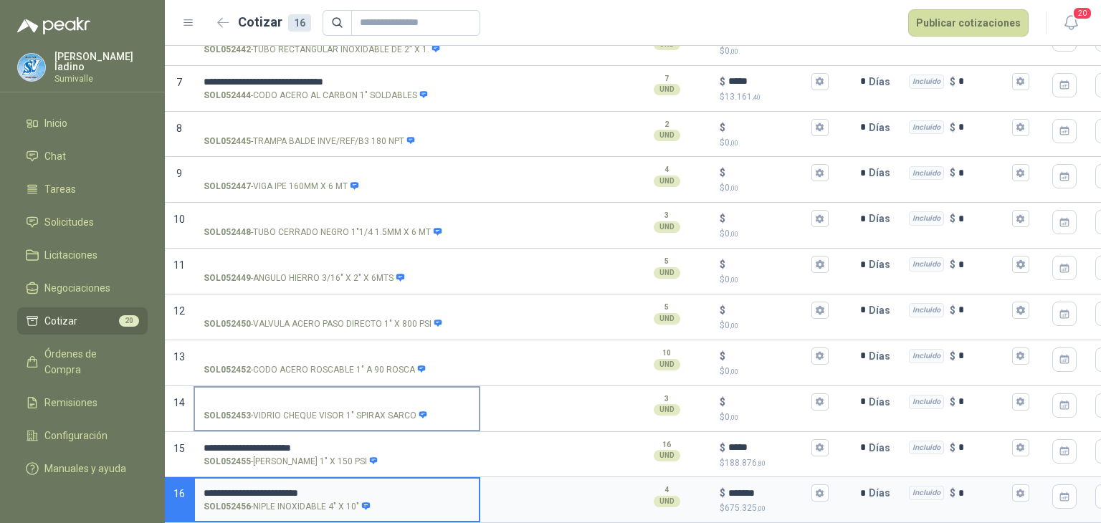
click at [345, 397] on input "SOL052453 - VIDRIO CHEQUE VISOR 1" SPIRAX SARCO" at bounding box center [337, 402] width 267 height 11
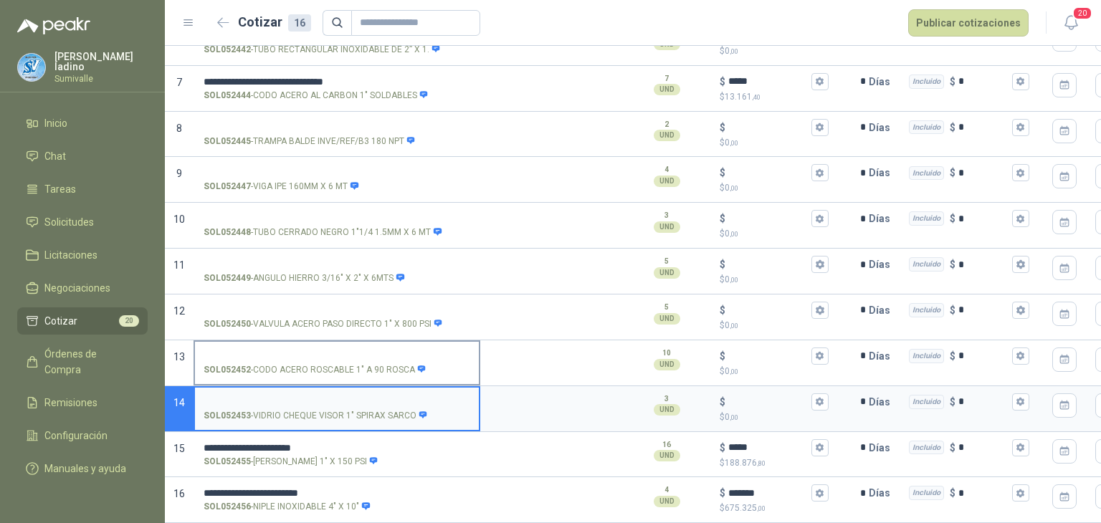
click at [373, 351] on input "SOL052452 - CODO ACERO ROSCABLE 1" A 90 ROSCA" at bounding box center [337, 356] width 267 height 11
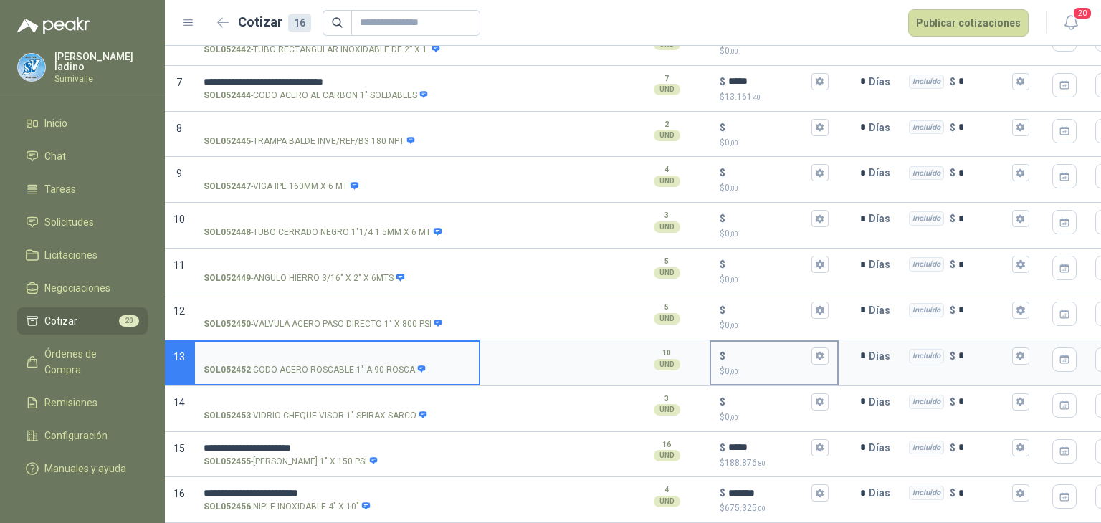
click at [762, 350] on input "$ $ 0 ,00" at bounding box center [768, 355] width 80 height 11
type input "*****"
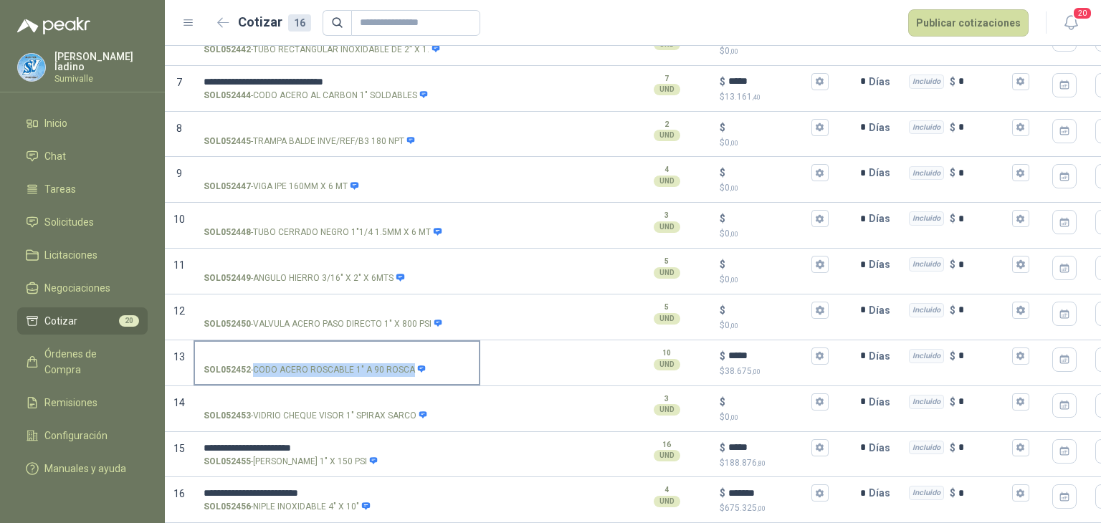
drag, startPoint x: 255, startPoint y: 356, endPoint x: 408, endPoint y: 355, distance: 152.6
click at [408, 363] on p "SOL052452 - CODO ACERO ROSCABLE 1" A 90 ROSCA" at bounding box center [315, 370] width 223 height 14
copy p "CODO ACERO ROSCABLE 1" A 90 ROSCA"
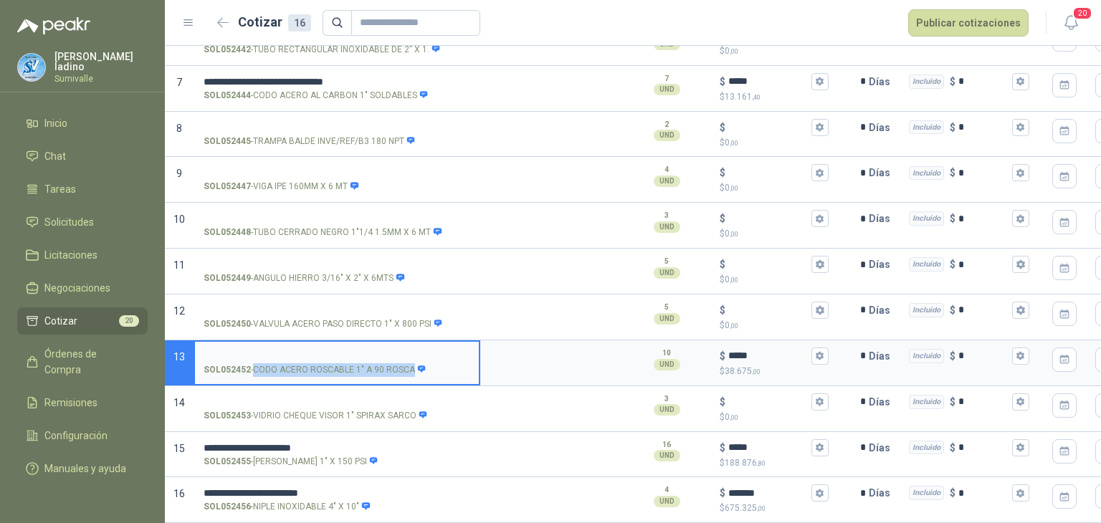
click at [372, 351] on input "SOL052452 - CODO ACERO ROSCABLE 1" A 90 ROSCA" at bounding box center [337, 356] width 267 height 11
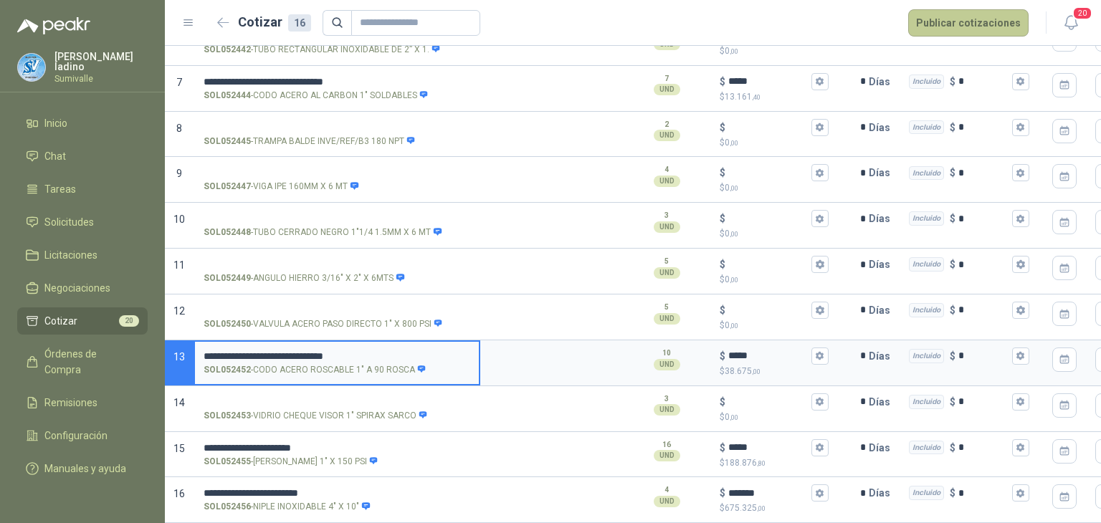
click at [962, 11] on button "Publicar cotizaciones" at bounding box center [968, 22] width 120 height 27
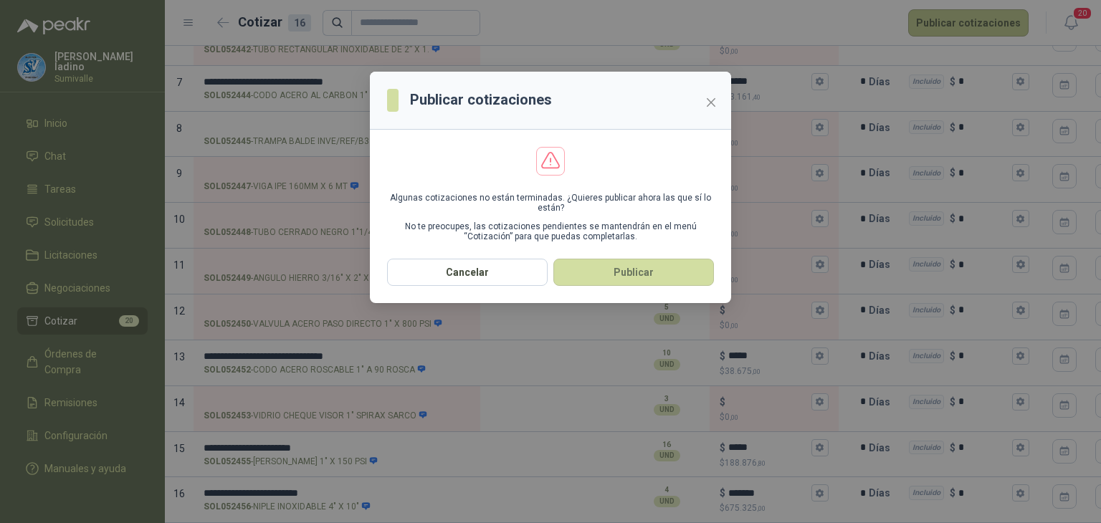
scroll to position [0, 0]
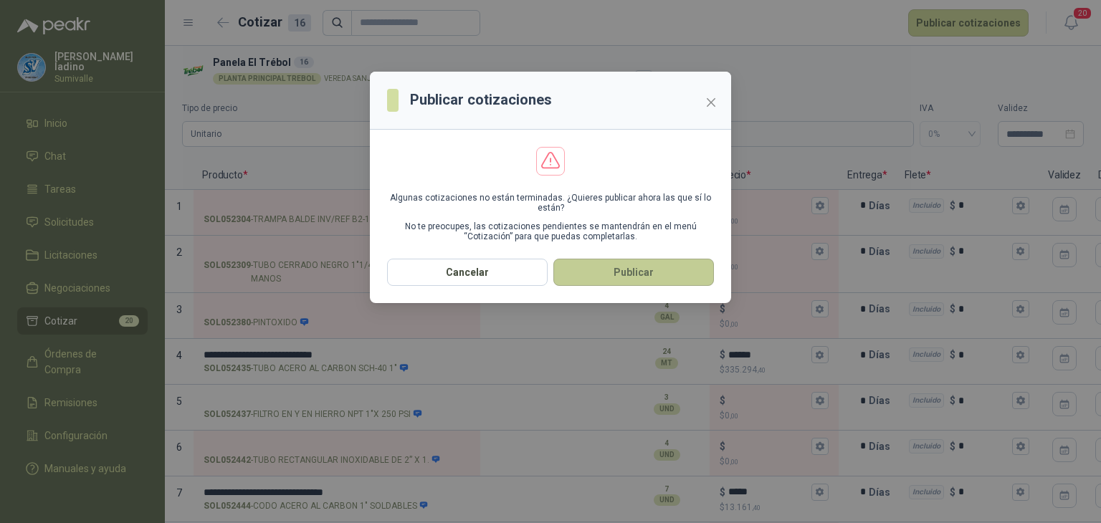
click at [680, 257] on section "Algunas cotizaciones no están terminadas. ¿Quieres publicar ahora las que sí lo…" at bounding box center [550, 194] width 361 height 129
click at [679, 270] on button "Publicar" at bounding box center [633, 272] width 161 height 27
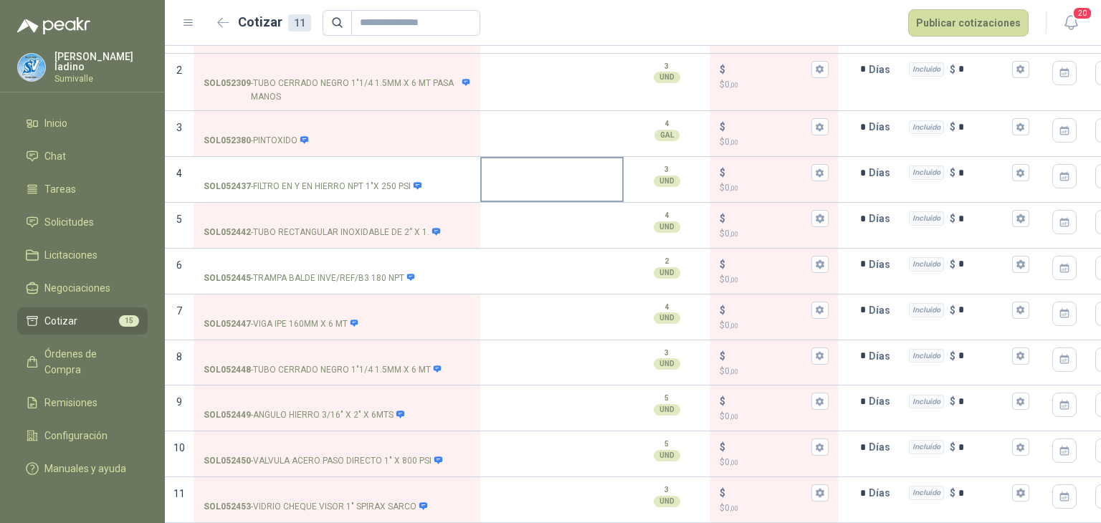
scroll to position [192, 0]
